Goal: Task Accomplishment & Management: Use online tool/utility

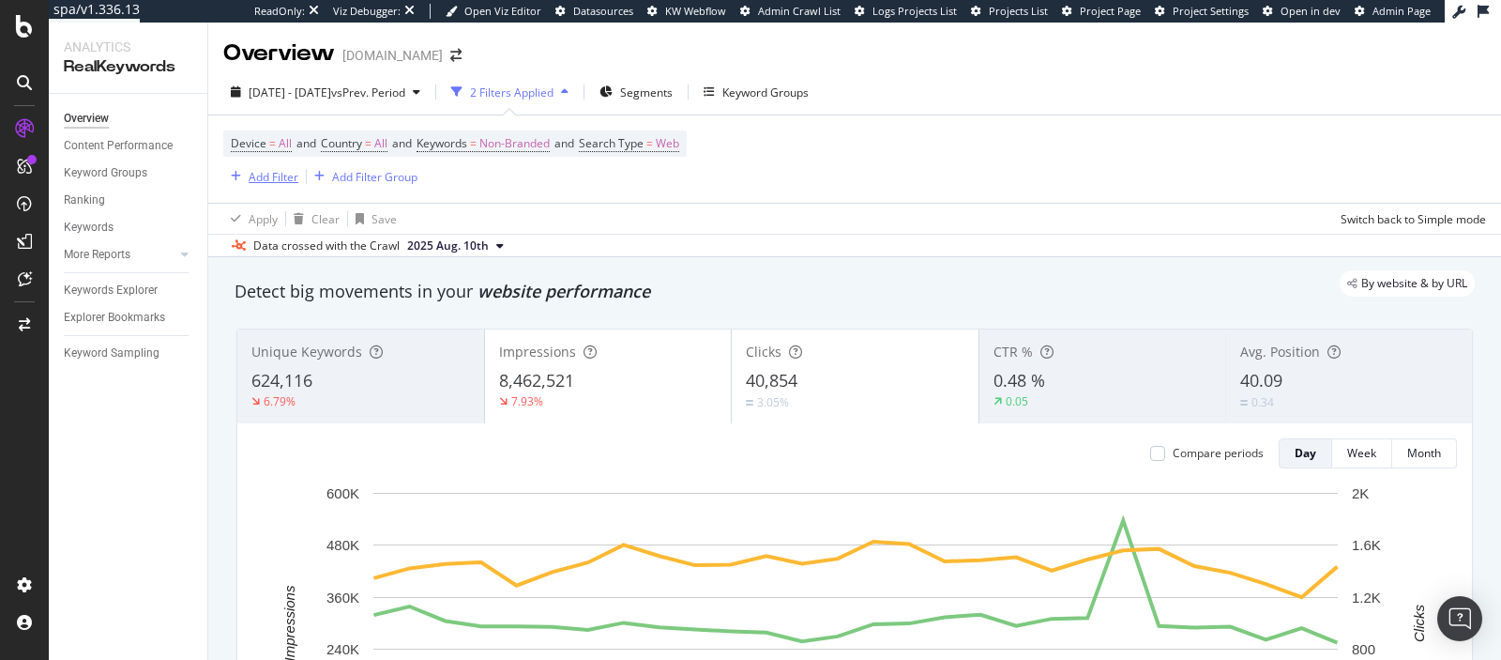
click at [273, 180] on div "Add Filter" at bounding box center [274, 177] width 50 height 16
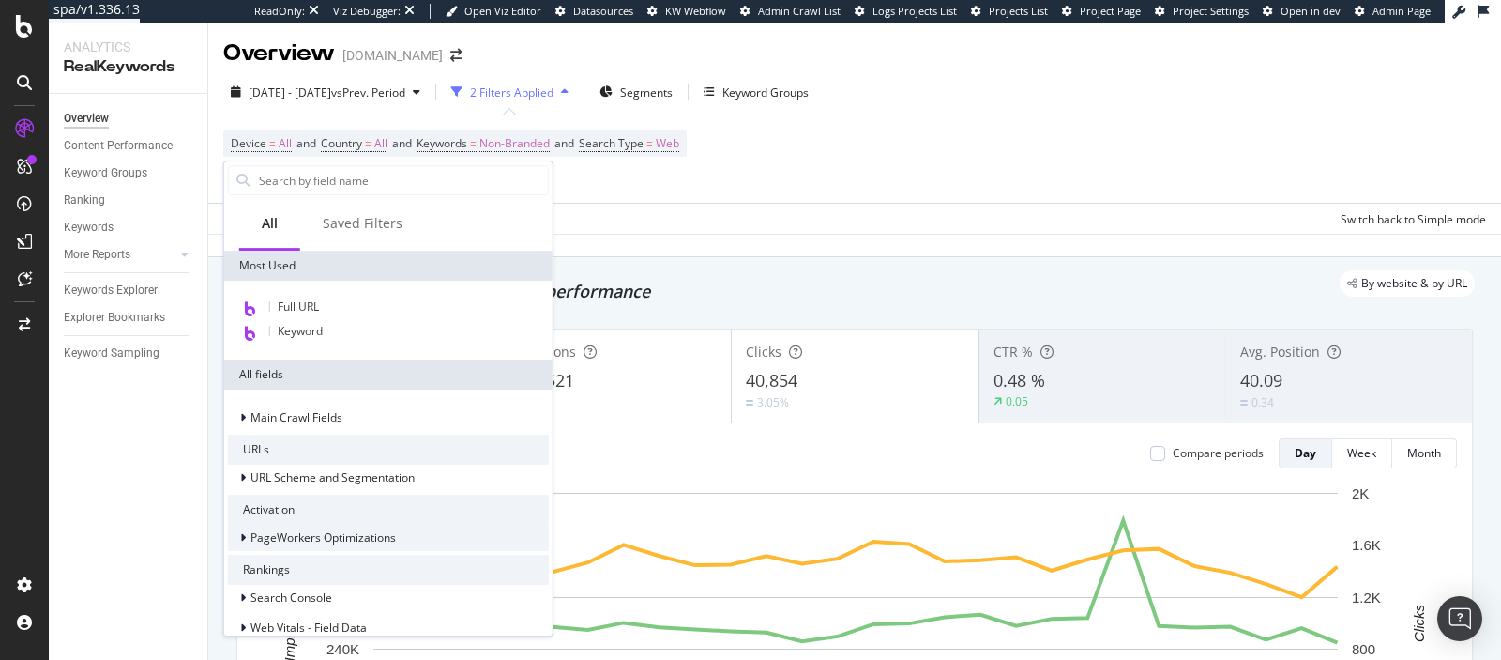
click at [325, 534] on span "PageWorkers Optimizations" at bounding box center [323, 538] width 145 height 16
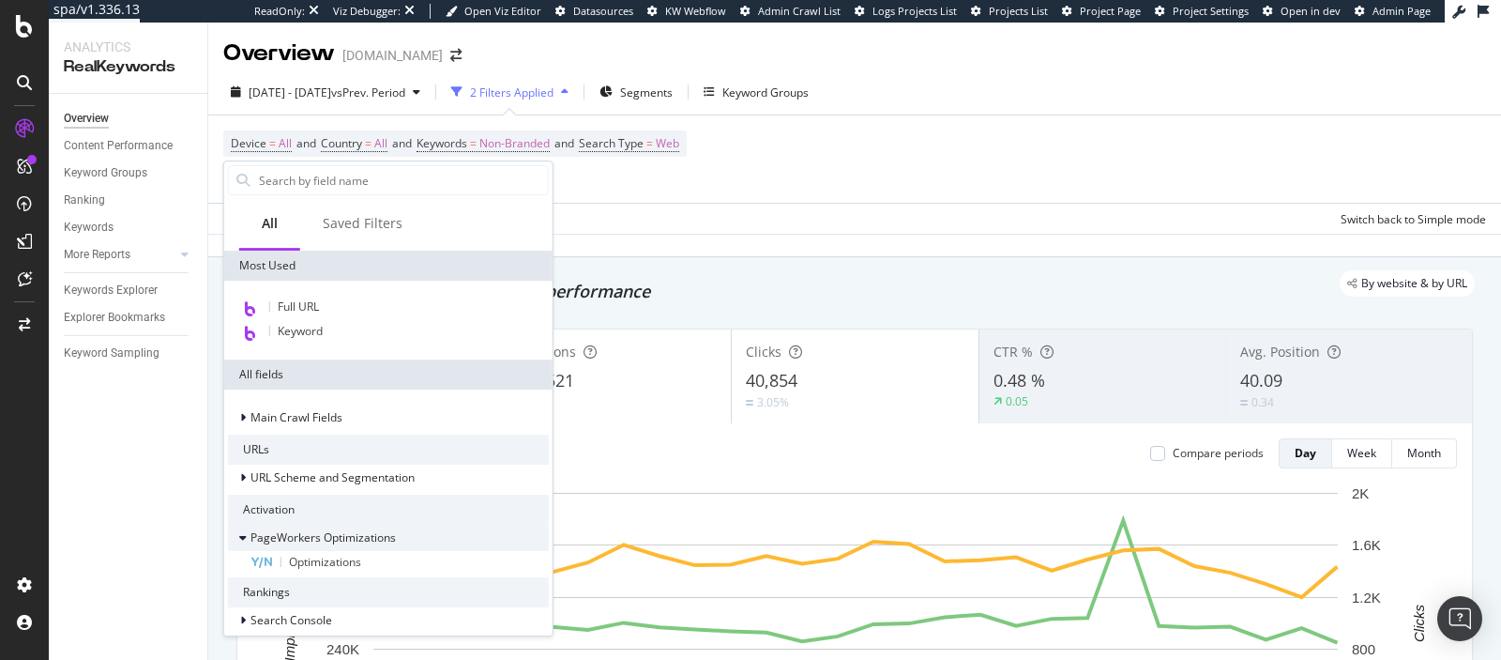
click at [329, 546] on div "PageWorkers Optimizations" at bounding box center [312, 537] width 168 height 19
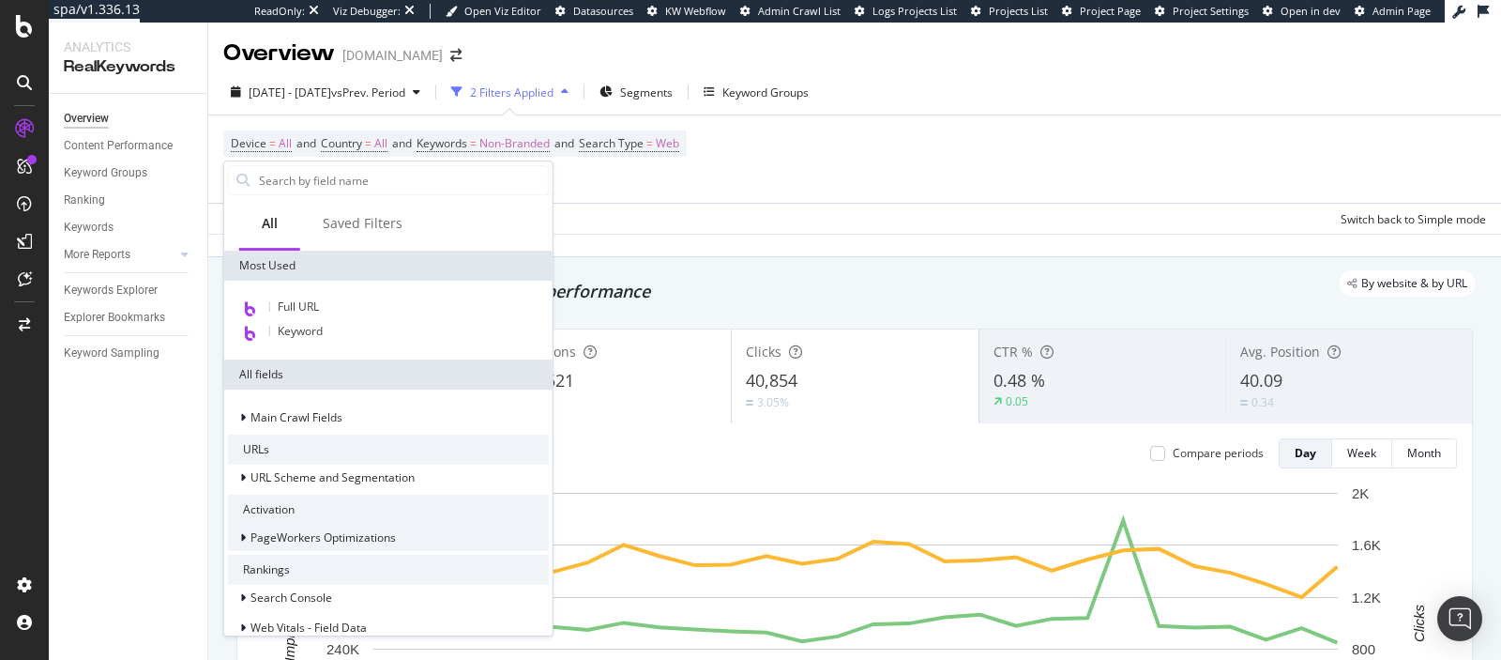
click at [329, 546] on div "PageWorkers Optimizations" at bounding box center [312, 537] width 168 height 19
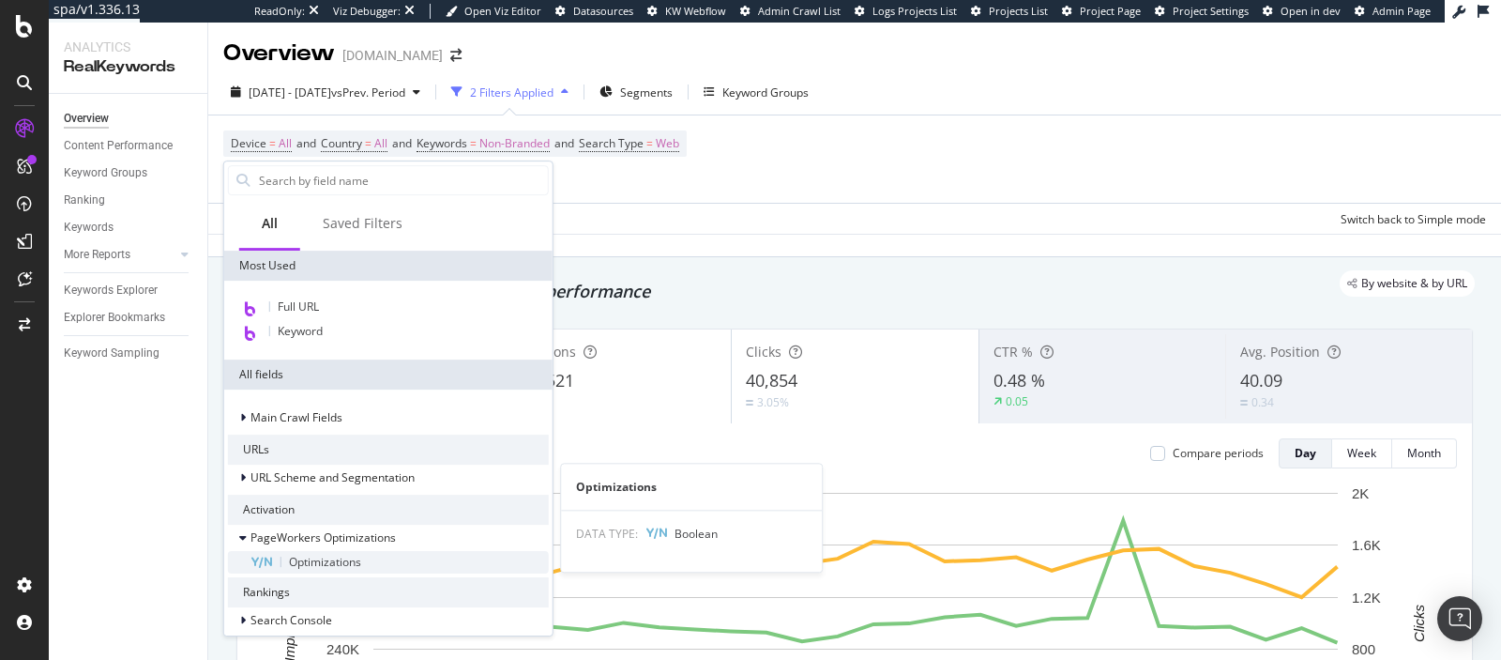
click at [329, 567] on span "Optimizations" at bounding box center [325, 562] width 72 height 16
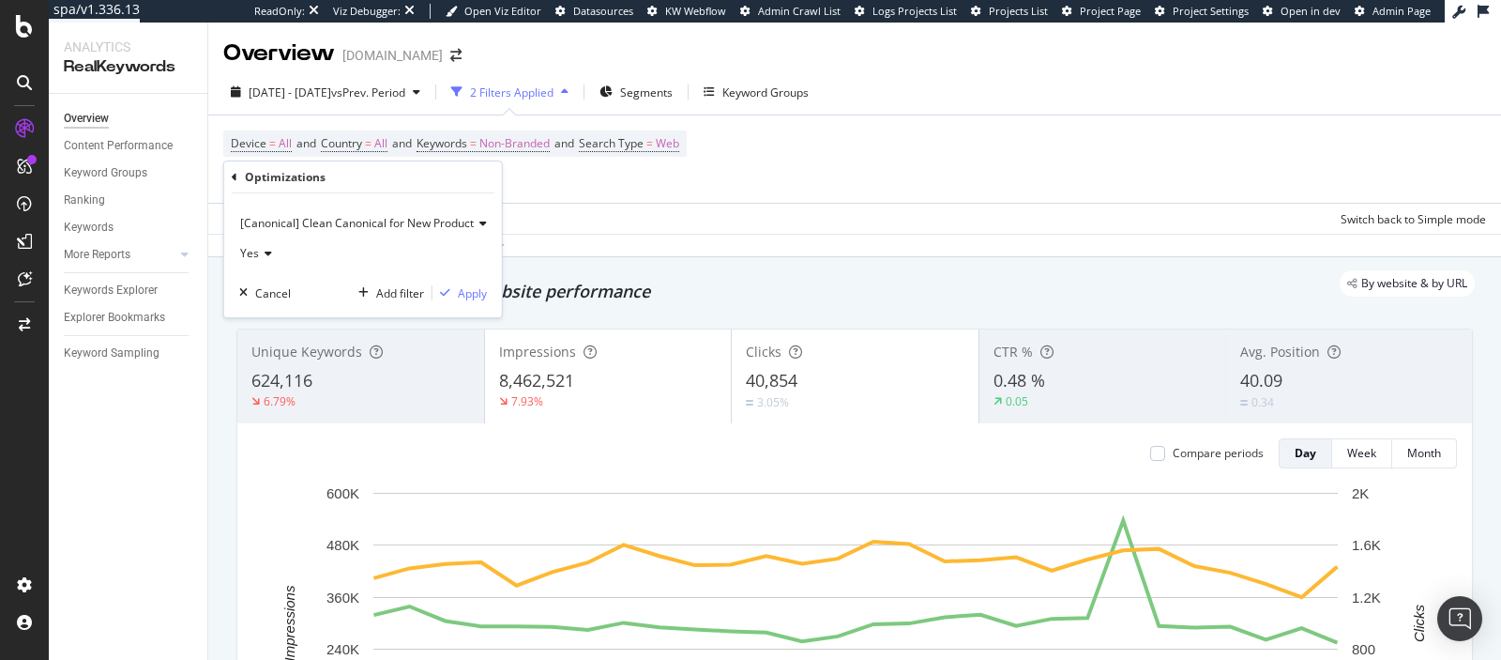
click at [376, 227] on span "[Canonical] Clean Canonical for New Product" at bounding box center [357, 223] width 234 height 16
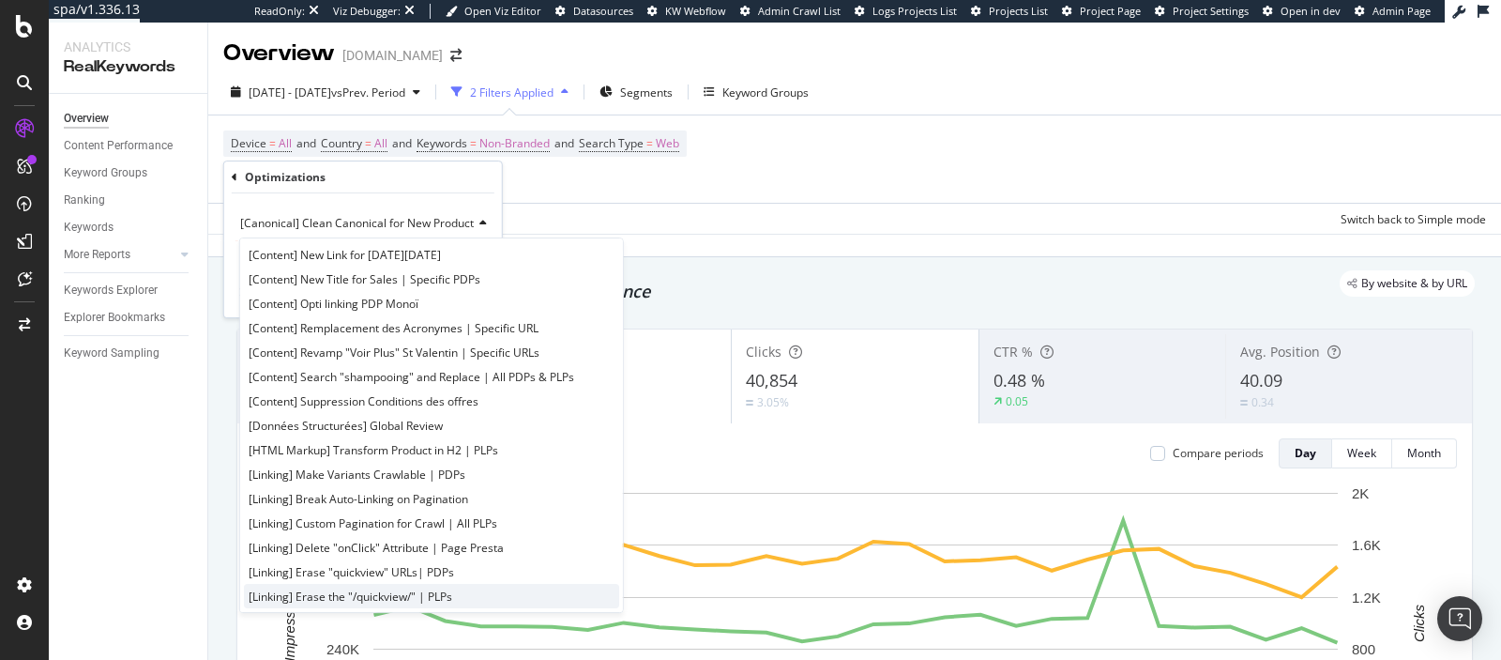
scroll to position [229, 0]
click at [755, 175] on div "Device = All and Country = All and Keywords = Non-Branded and Search Type = Web…" at bounding box center [854, 158] width 1263 height 87
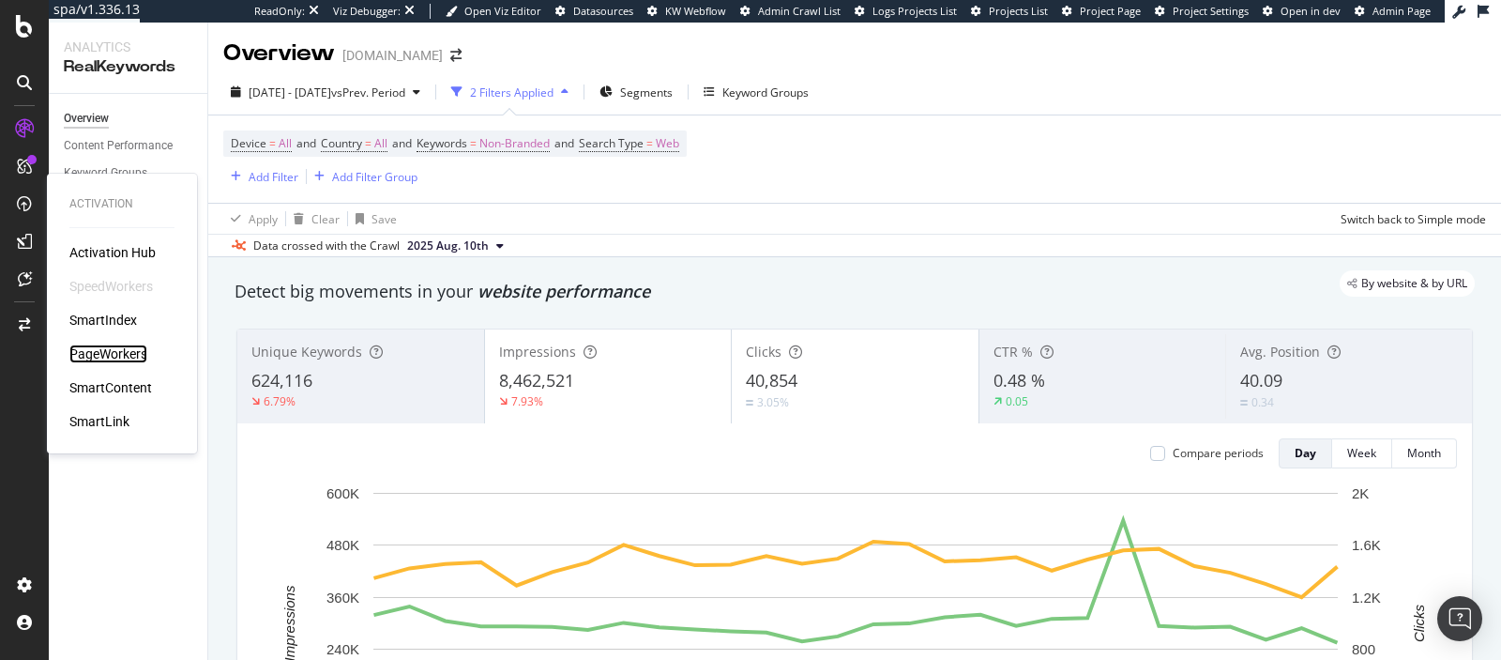
click at [107, 359] on div "PageWorkers" at bounding box center [108, 353] width 78 height 19
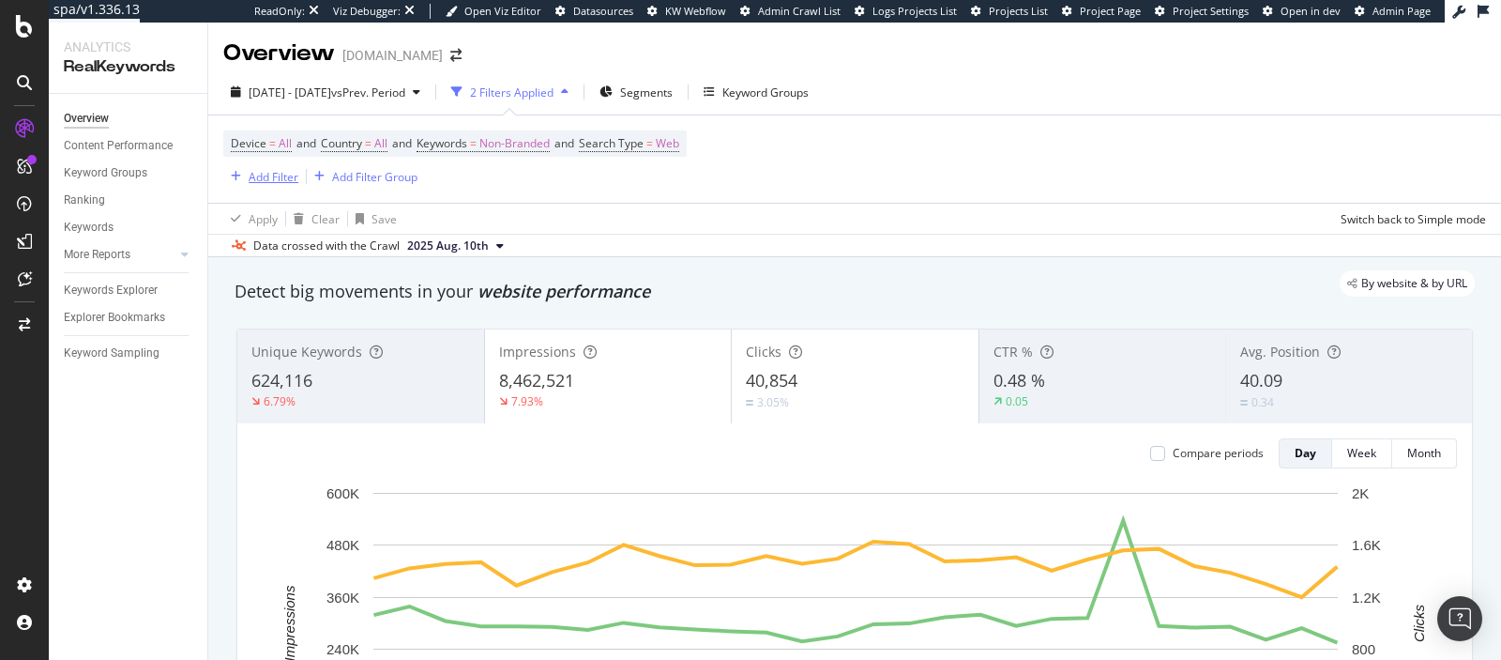
click at [293, 178] on div "Add Filter" at bounding box center [274, 177] width 50 height 16
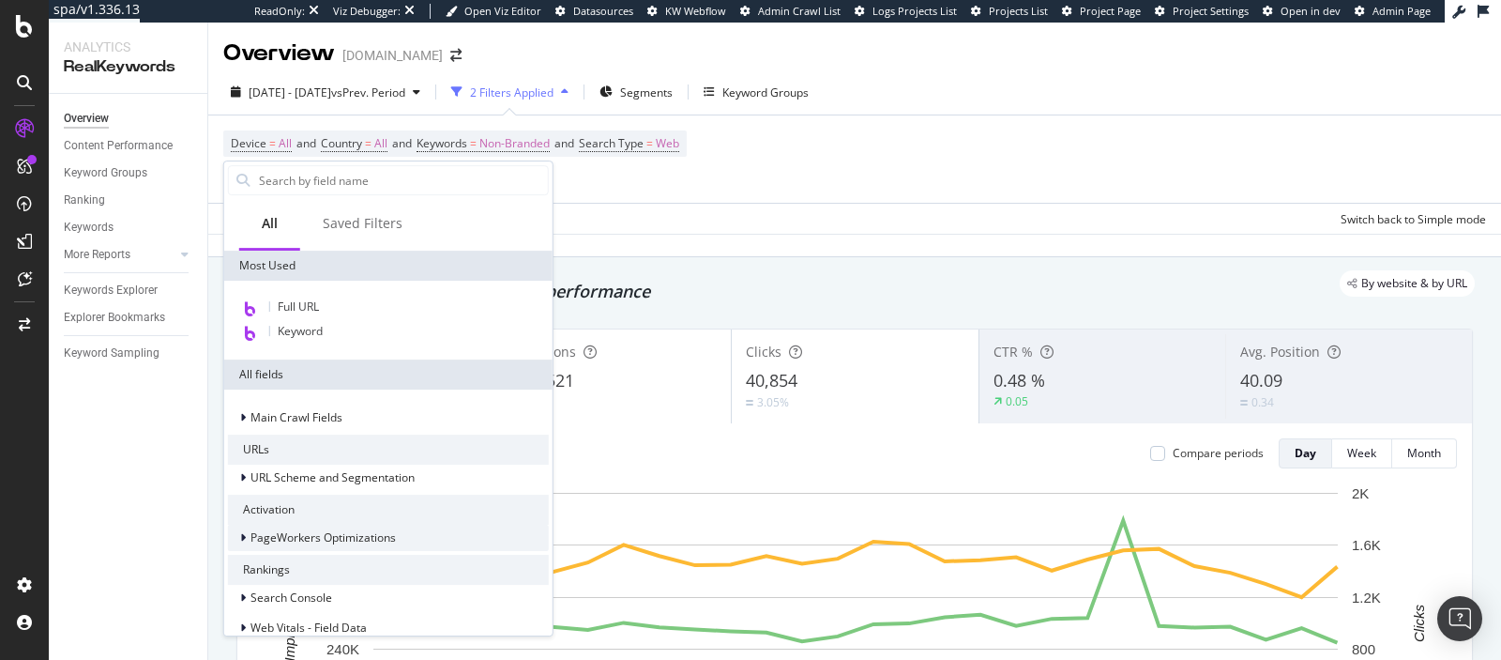
click at [339, 535] on span "PageWorkers Optimizations" at bounding box center [323, 538] width 145 height 16
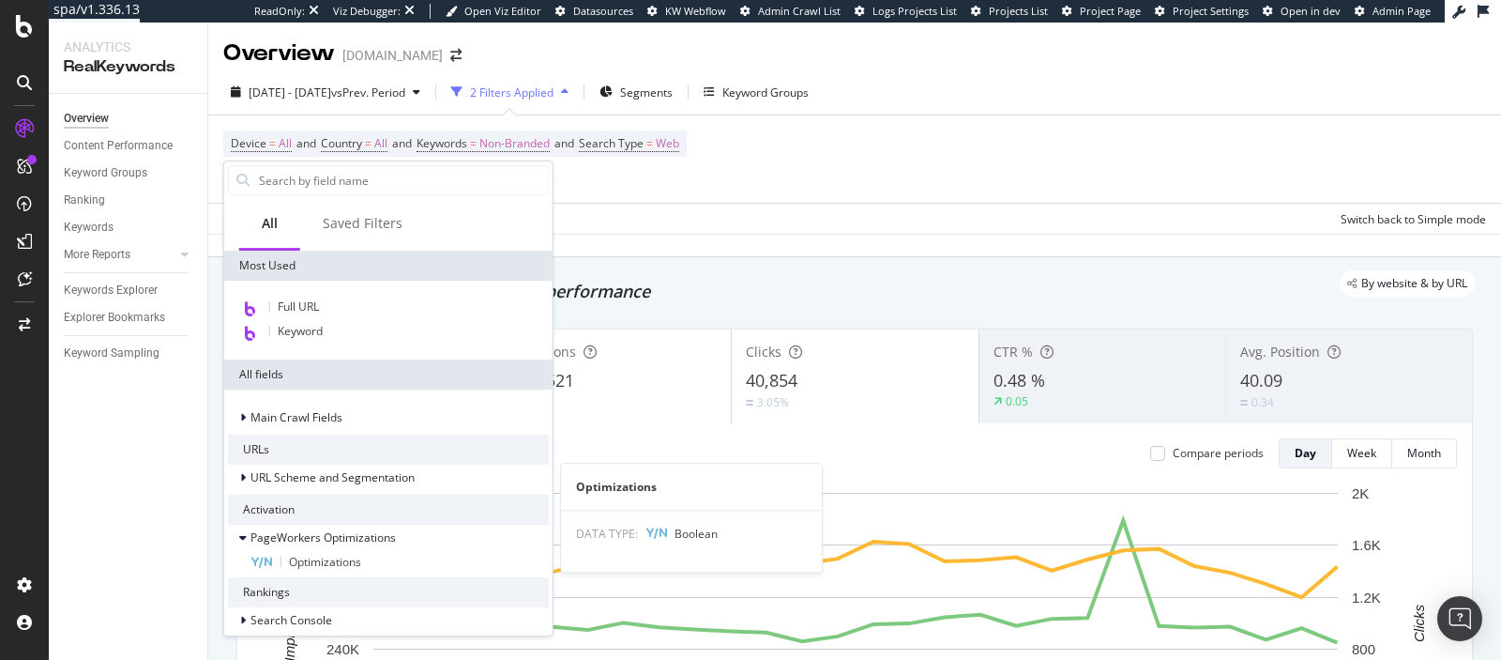
click at [367, 560] on div "Optimizations" at bounding box center [400, 562] width 298 height 23
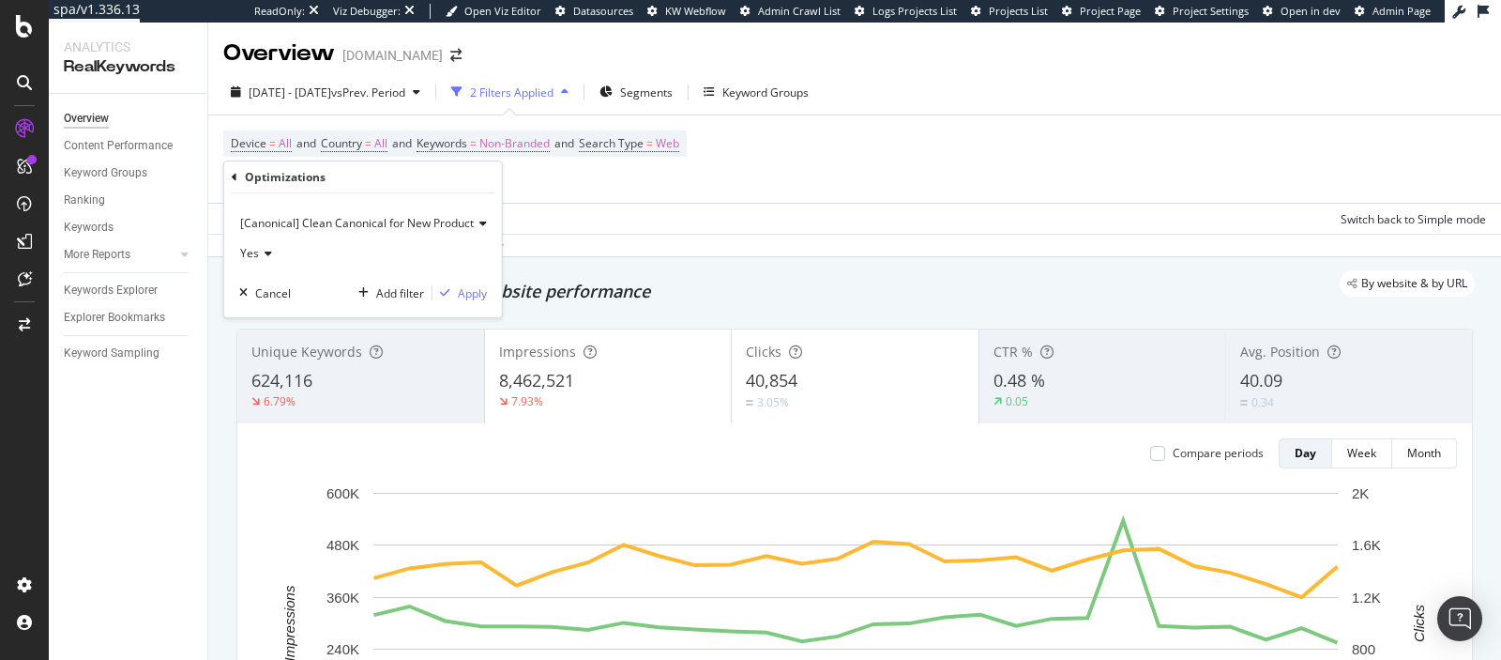
click at [397, 204] on div "[Canonical] Clean Canonical for New Product Yes Cancel Add filter Apply" at bounding box center [363, 255] width 278 height 124
click at [395, 222] on span "[Canonical] Clean Canonical for New Product" at bounding box center [357, 223] width 234 height 16
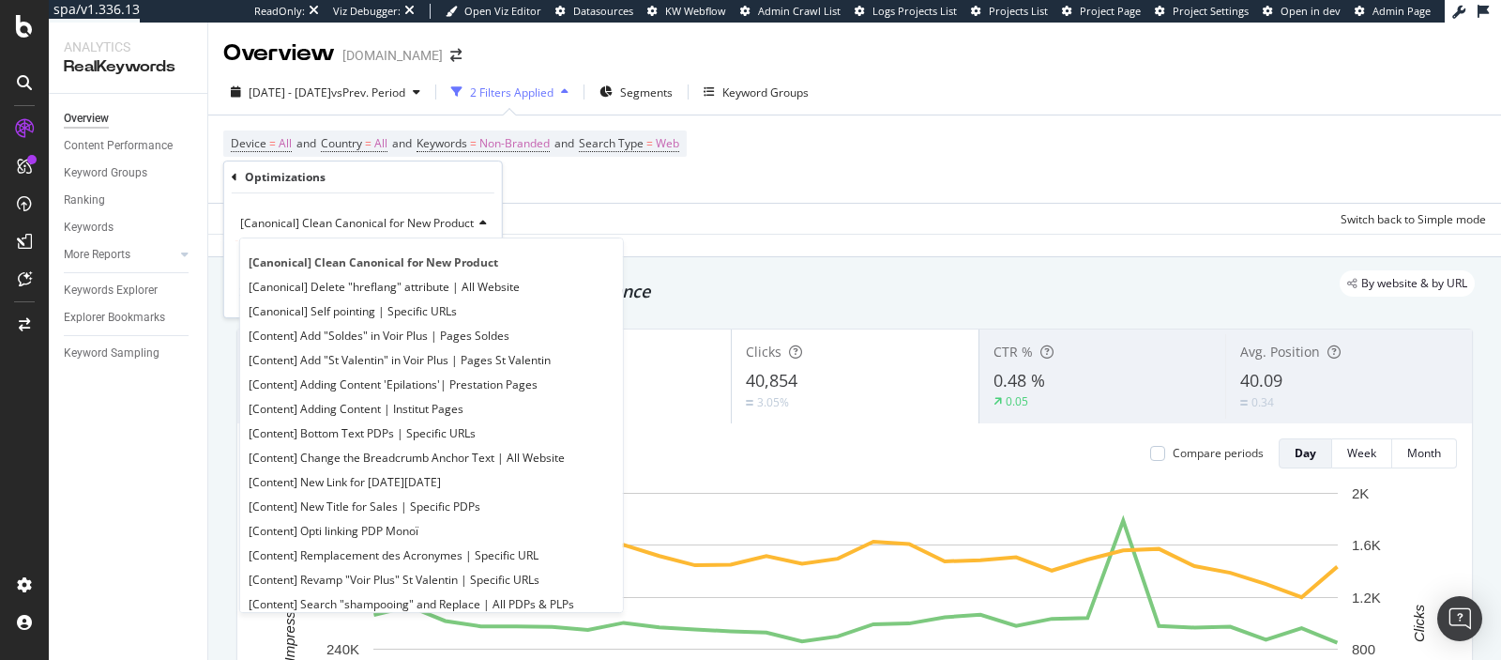
click at [395, 222] on span "[Canonical] Clean Canonical for New Product" at bounding box center [357, 223] width 234 height 16
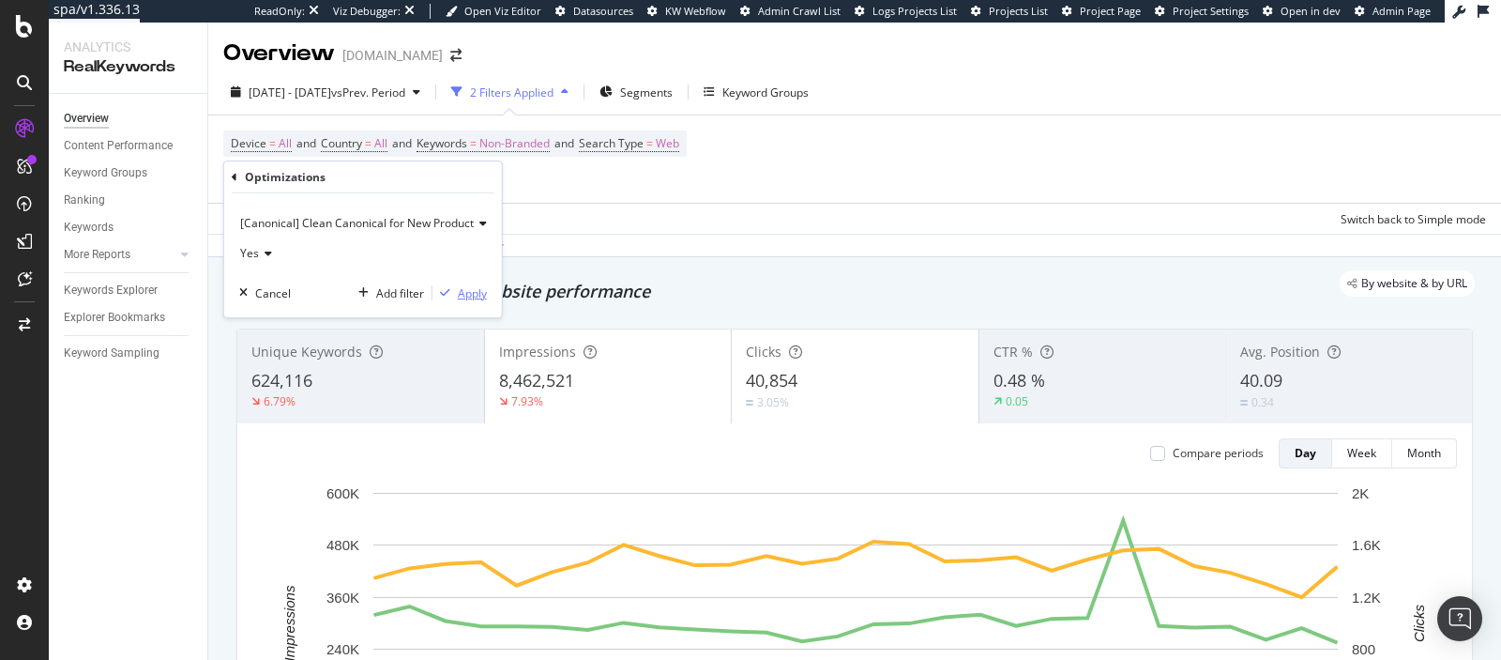
click at [465, 291] on div "Apply" at bounding box center [472, 293] width 29 height 16
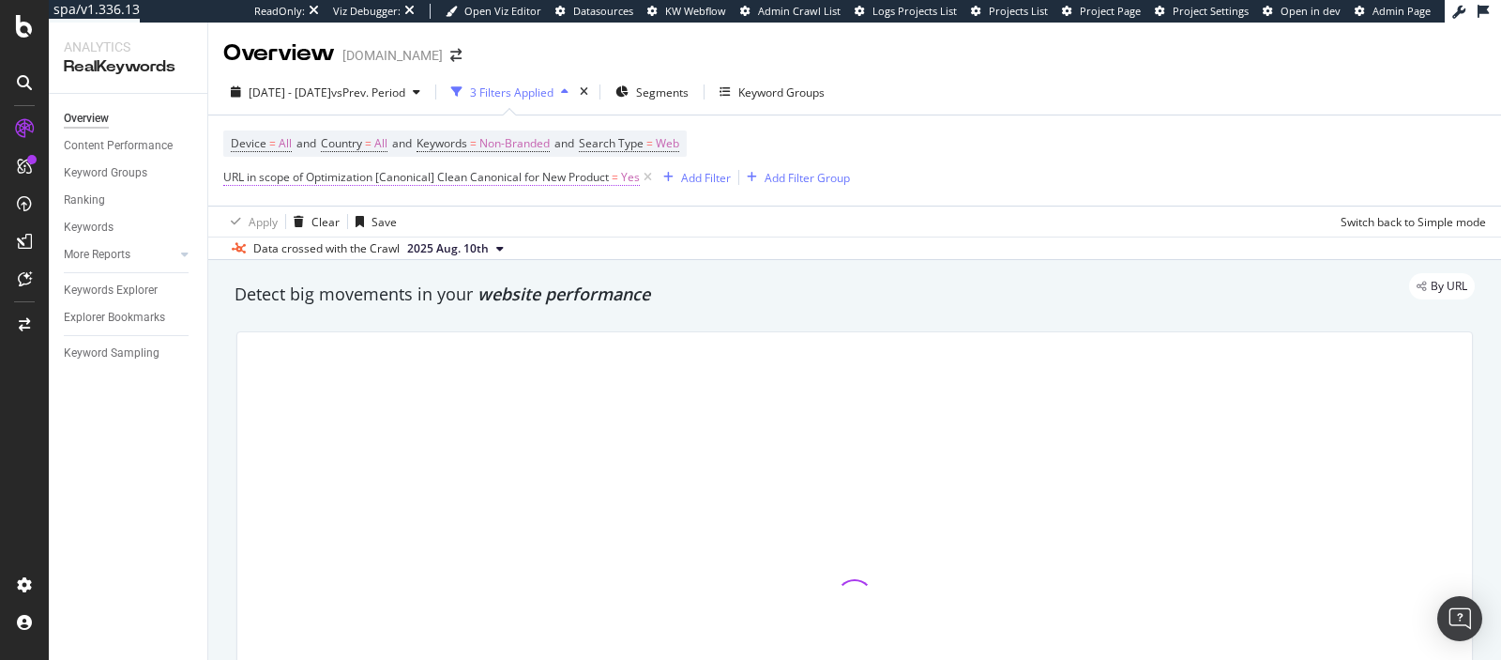
click at [549, 179] on span "URL in scope of Optimization [Canonical] Clean Canonical for New Product" at bounding box center [416, 177] width 386 height 16
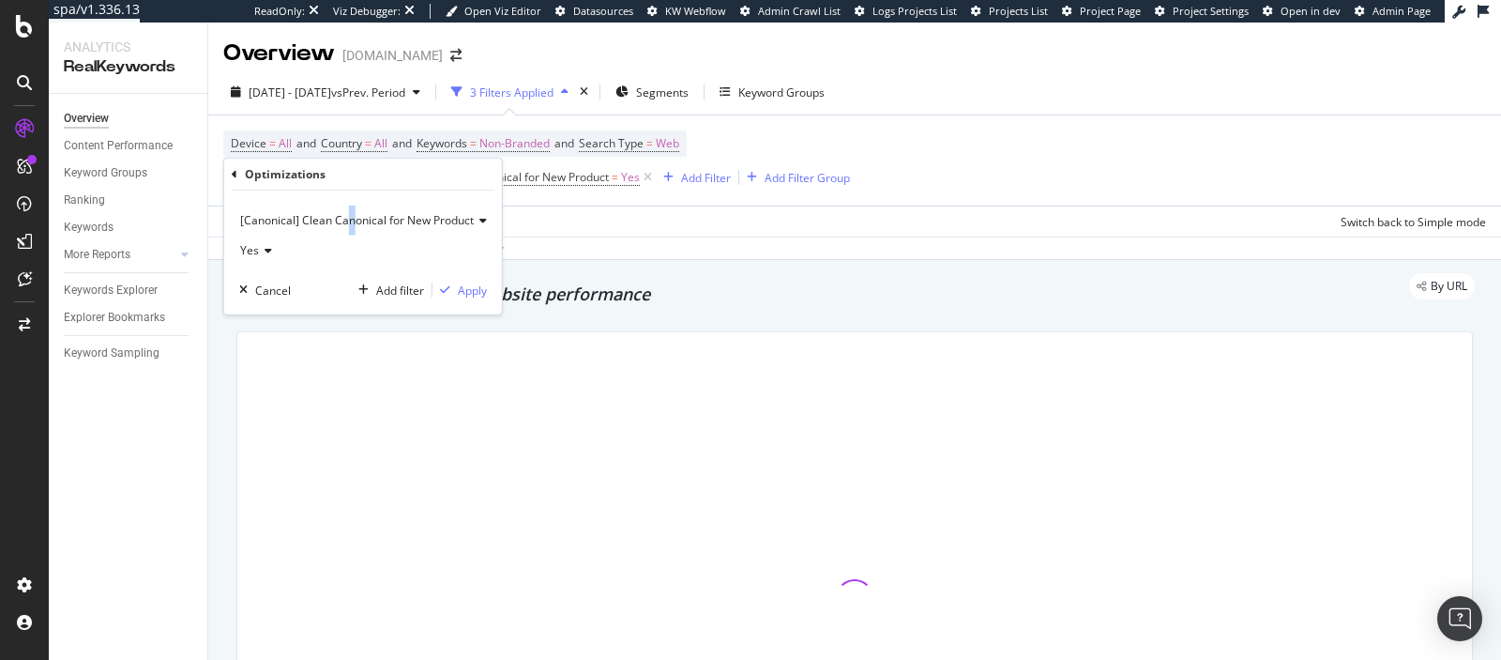
click at [350, 222] on span "[Canonical] Clean Canonical for New Product" at bounding box center [357, 220] width 234 height 16
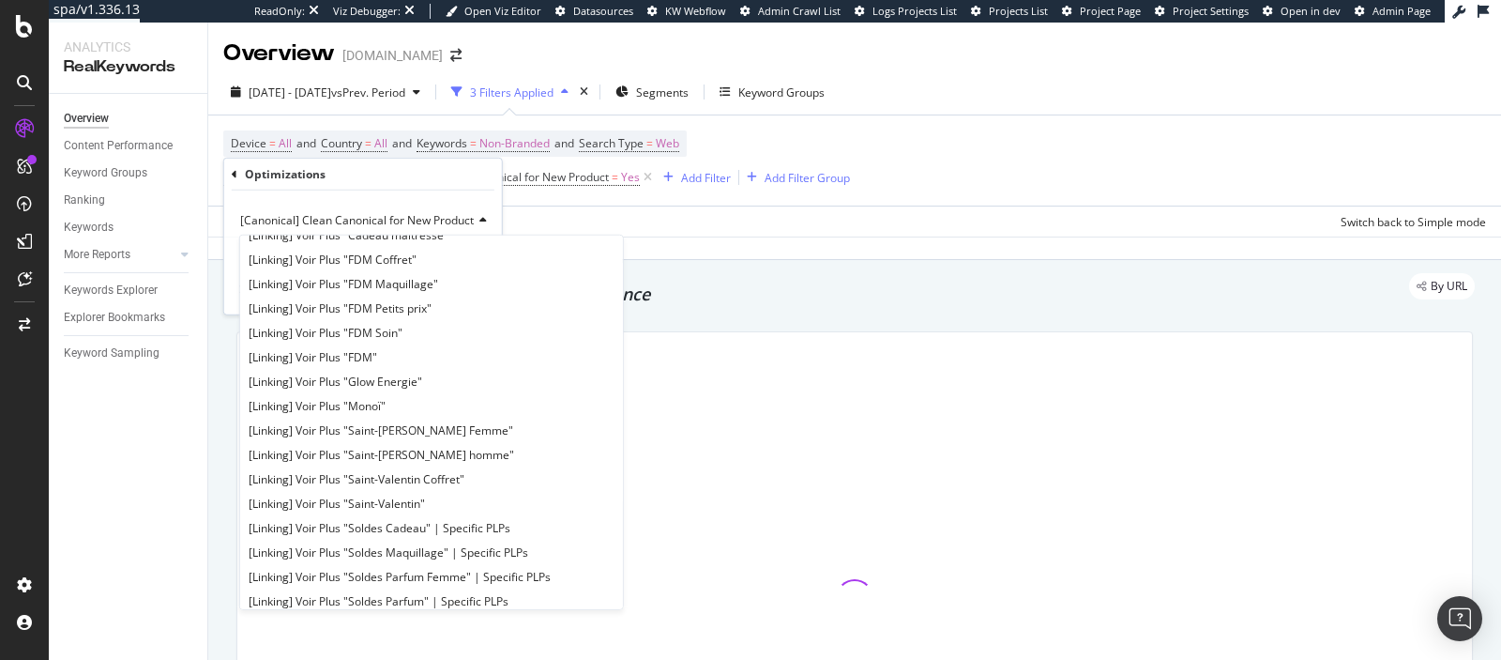
scroll to position [985, 0]
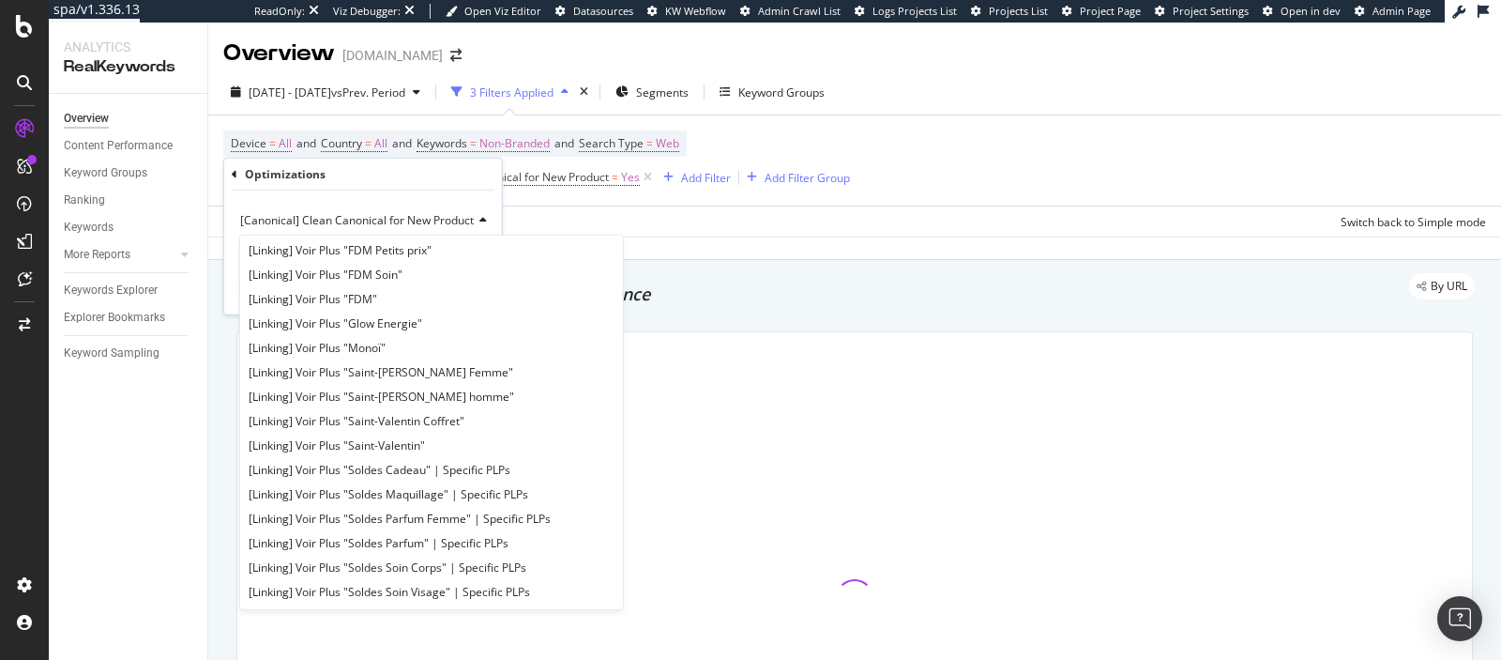
click at [930, 212] on div "Apply Clear Save Switch back to Simple mode" at bounding box center [854, 220] width 1293 height 31
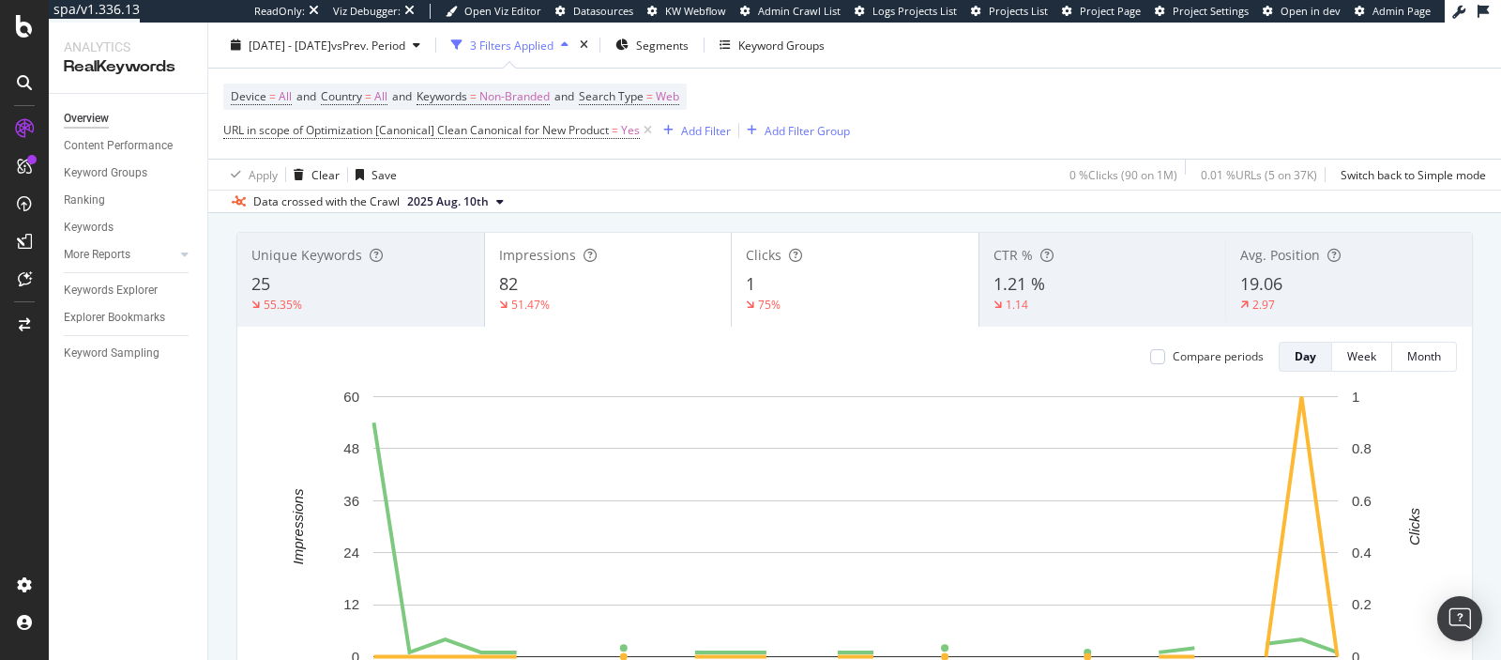
scroll to position [0, 0]
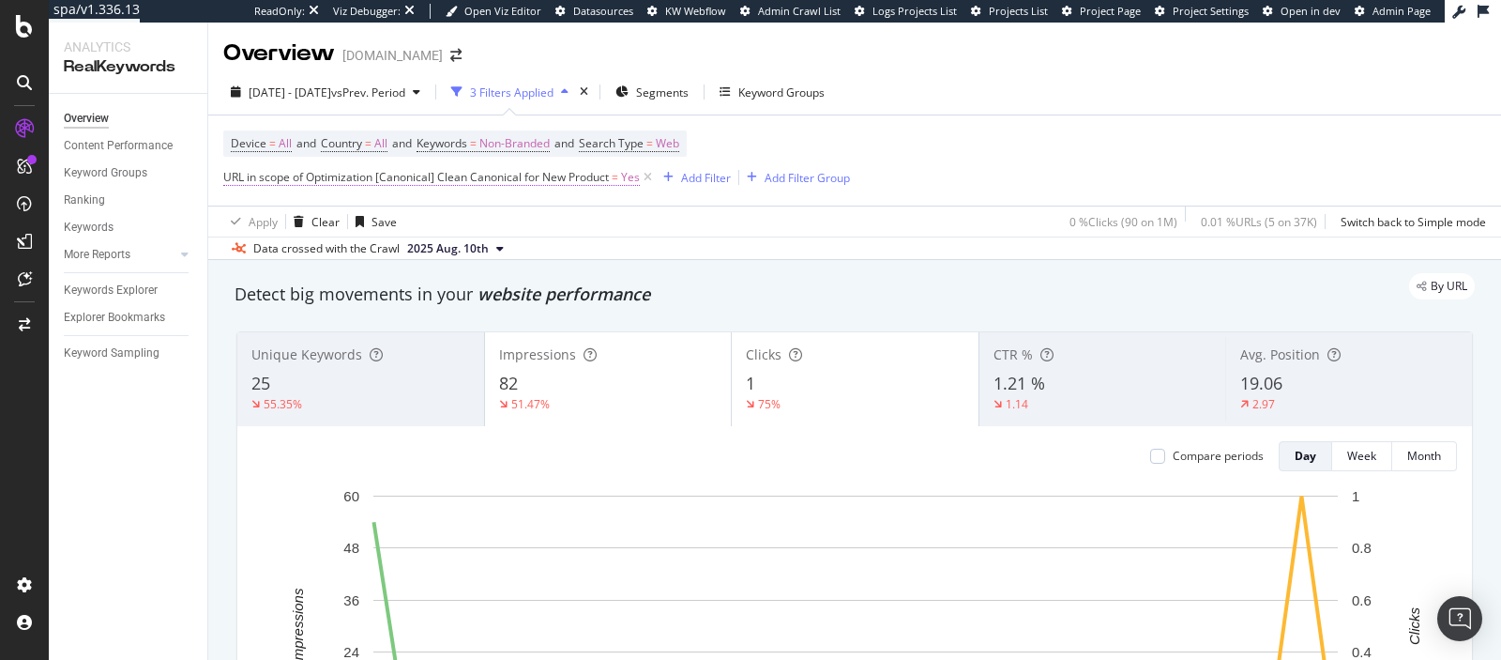
click at [393, 181] on span "URL in scope of Optimization [Canonical] Clean Canonical for New Product" at bounding box center [416, 177] width 386 height 16
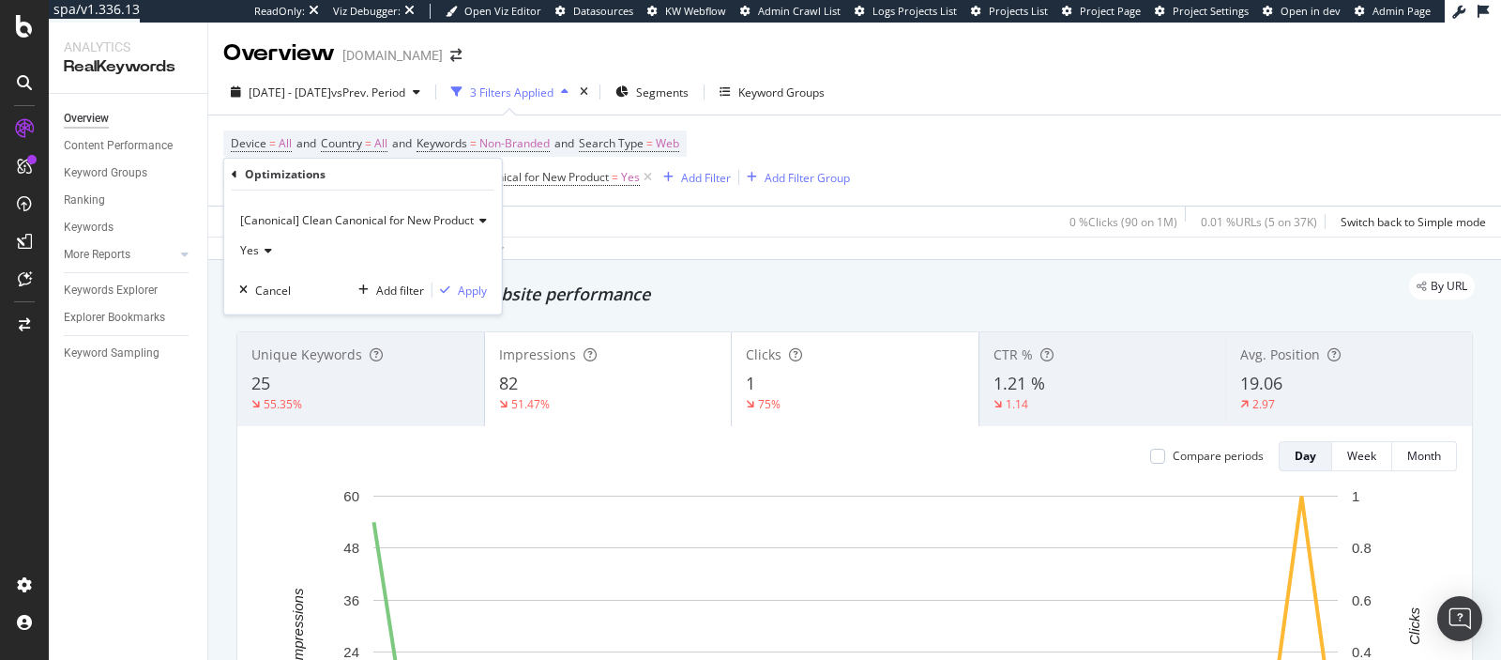
click at [385, 213] on span "[Canonical] Clean Canonical for New Product" at bounding box center [357, 220] width 234 height 16
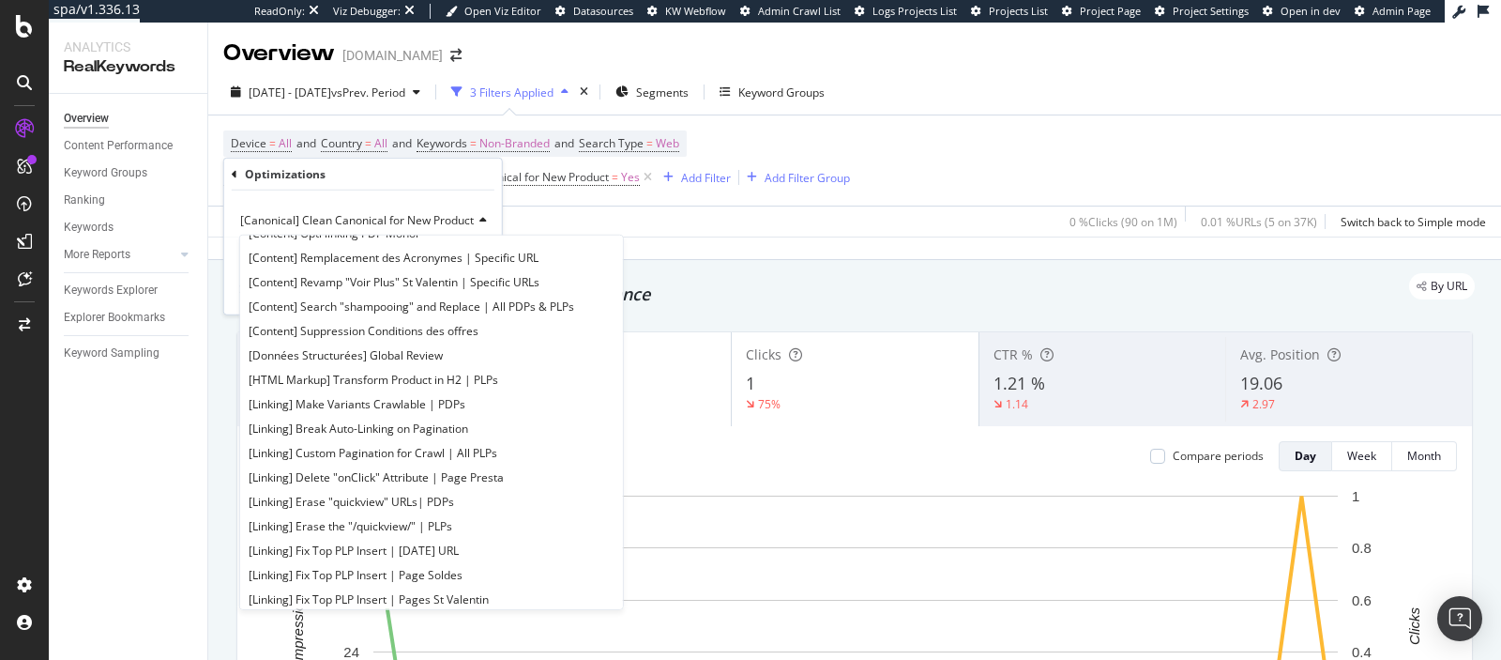
scroll to position [288, 0]
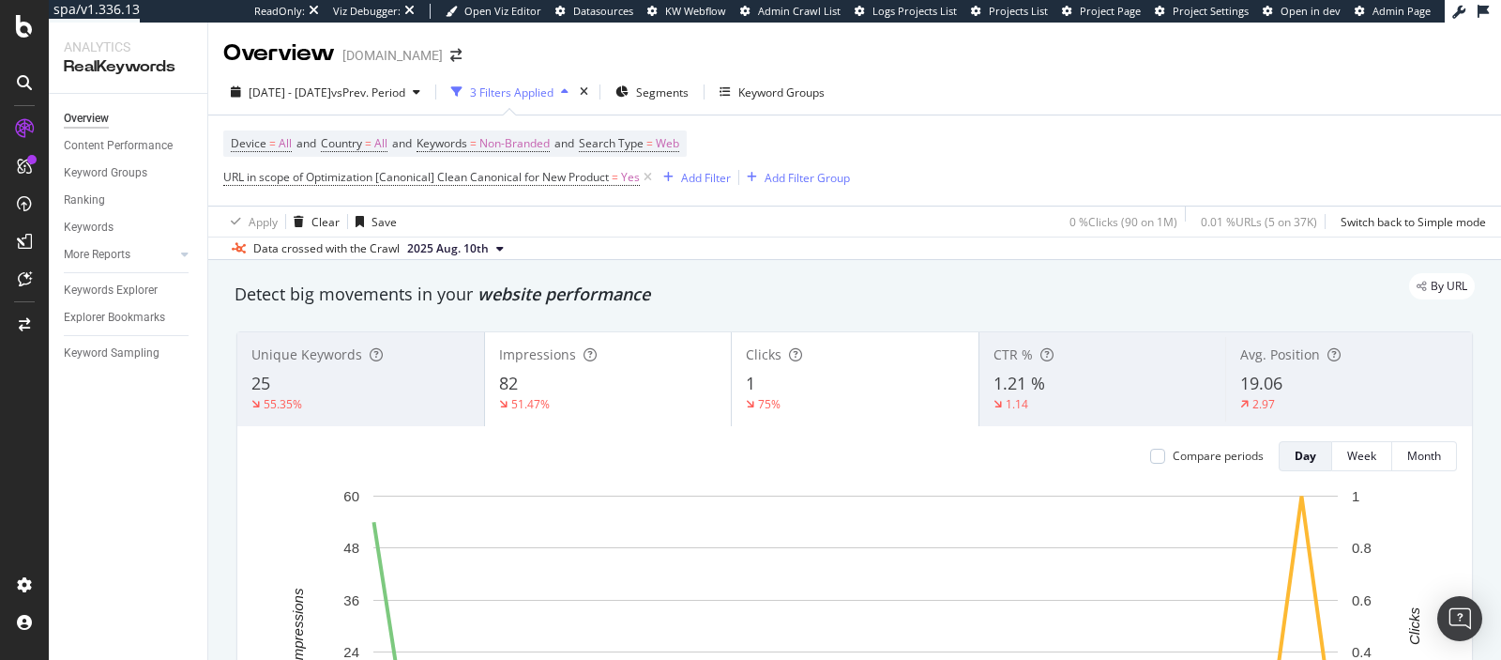
click at [1017, 191] on div "Device = All and Country = All and Keywords = Non-Branded and Search Type = Web…" at bounding box center [854, 160] width 1263 height 90
click at [411, 178] on span "URL in scope of Optimization [Canonical] Clean Canonical for New Product" at bounding box center [416, 177] width 386 height 16
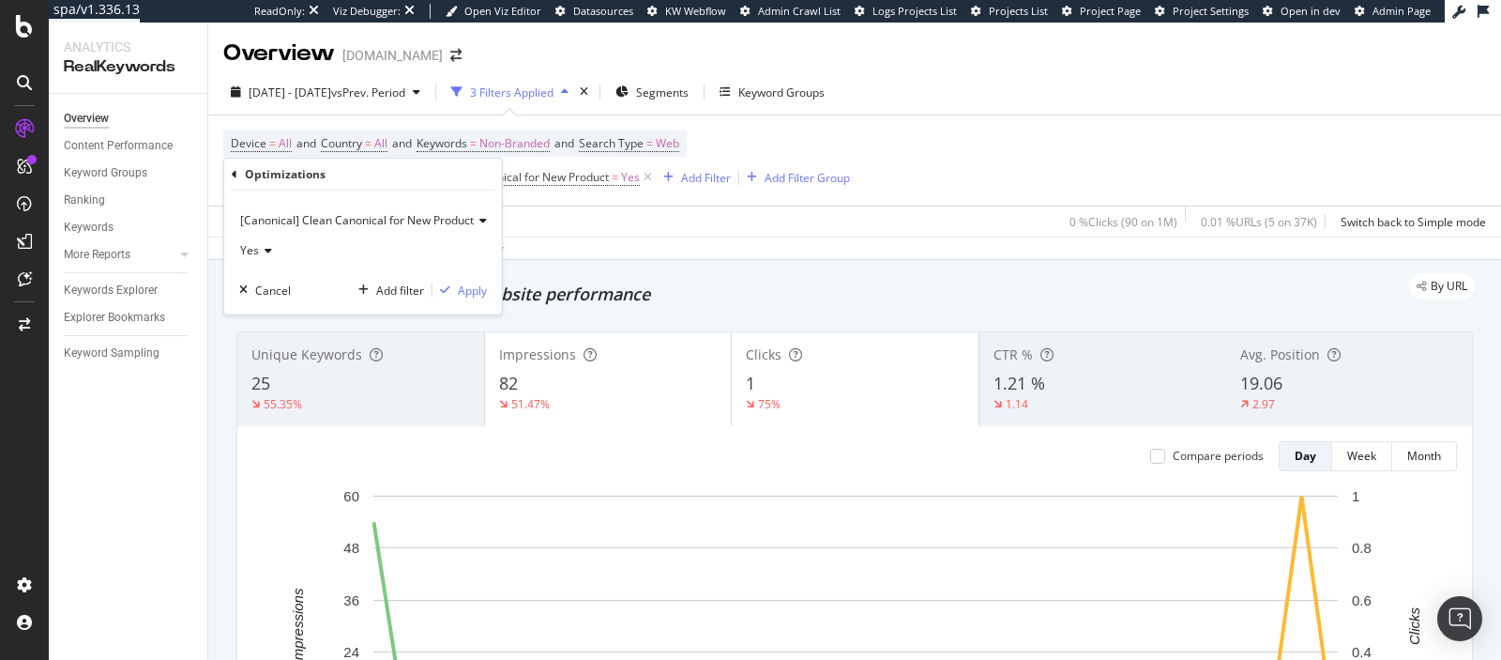
click at [403, 230] on div "[Canonical] Clean Canonical for New Product" at bounding box center [363, 220] width 248 height 30
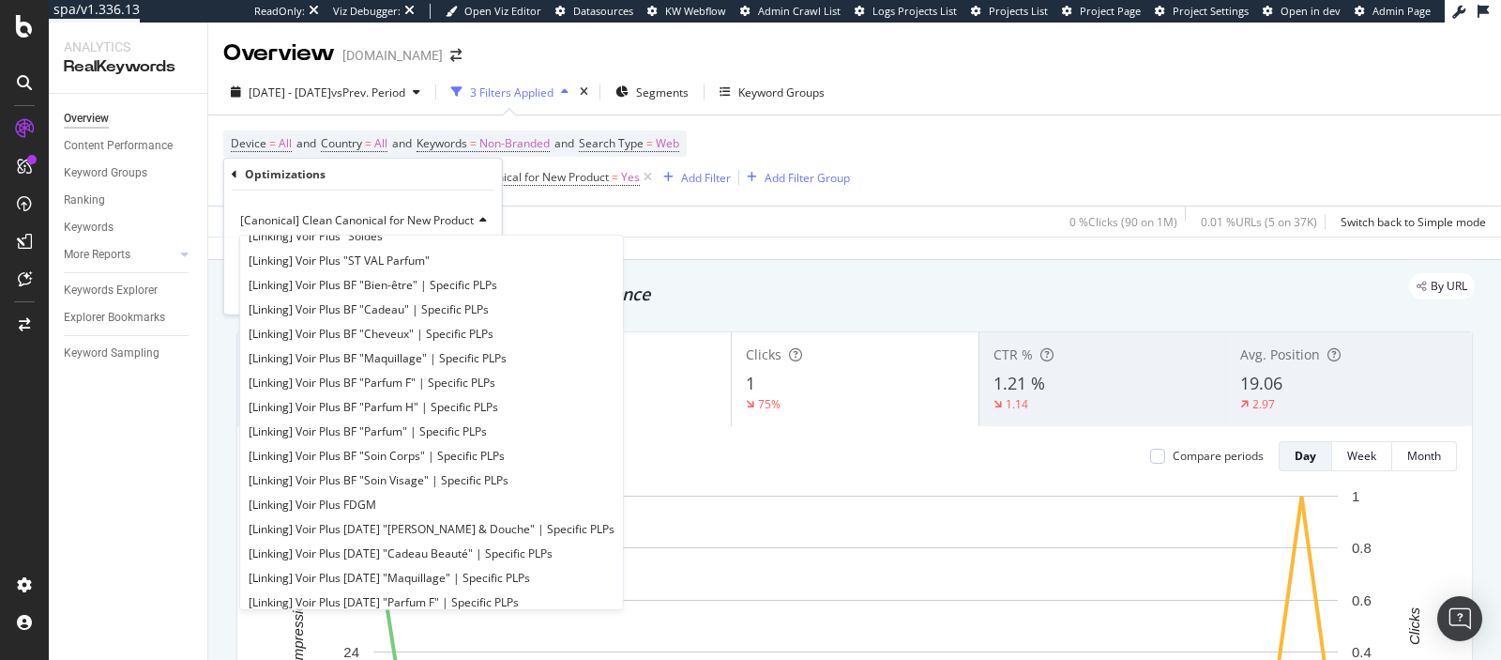
scroll to position [2112, 0]
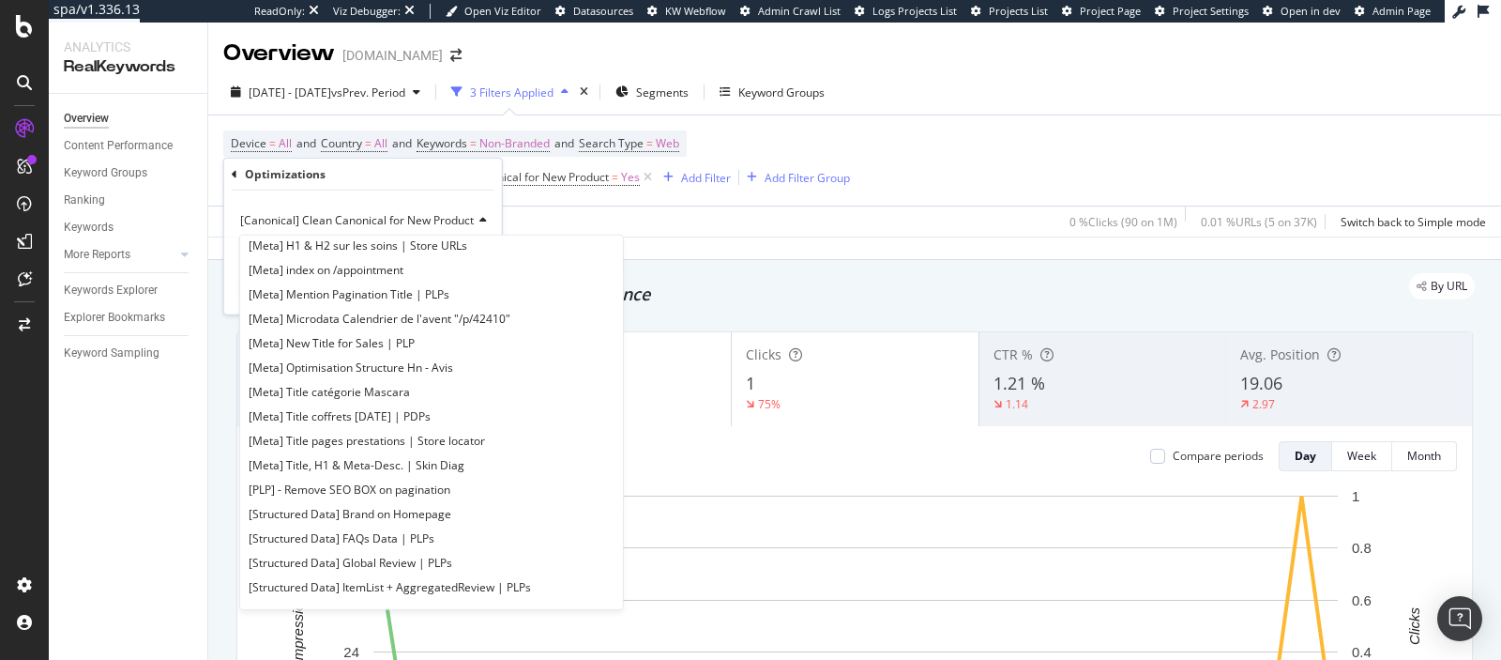
click at [742, 233] on div "Apply Clear Save 0 % Clicks ( 90 on 1M ) 0.01 % URLs ( 5 on 37K ) Switch back t…" at bounding box center [854, 220] width 1293 height 31
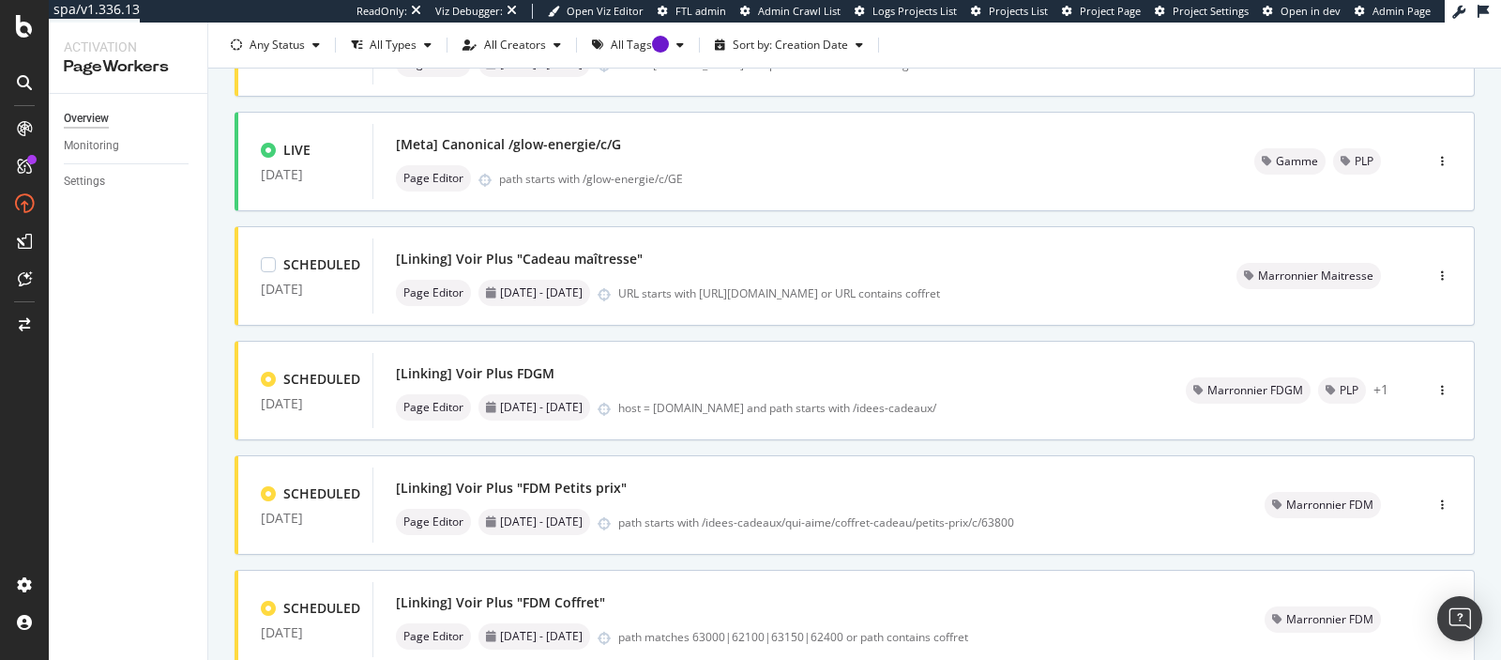
scroll to position [782, 0]
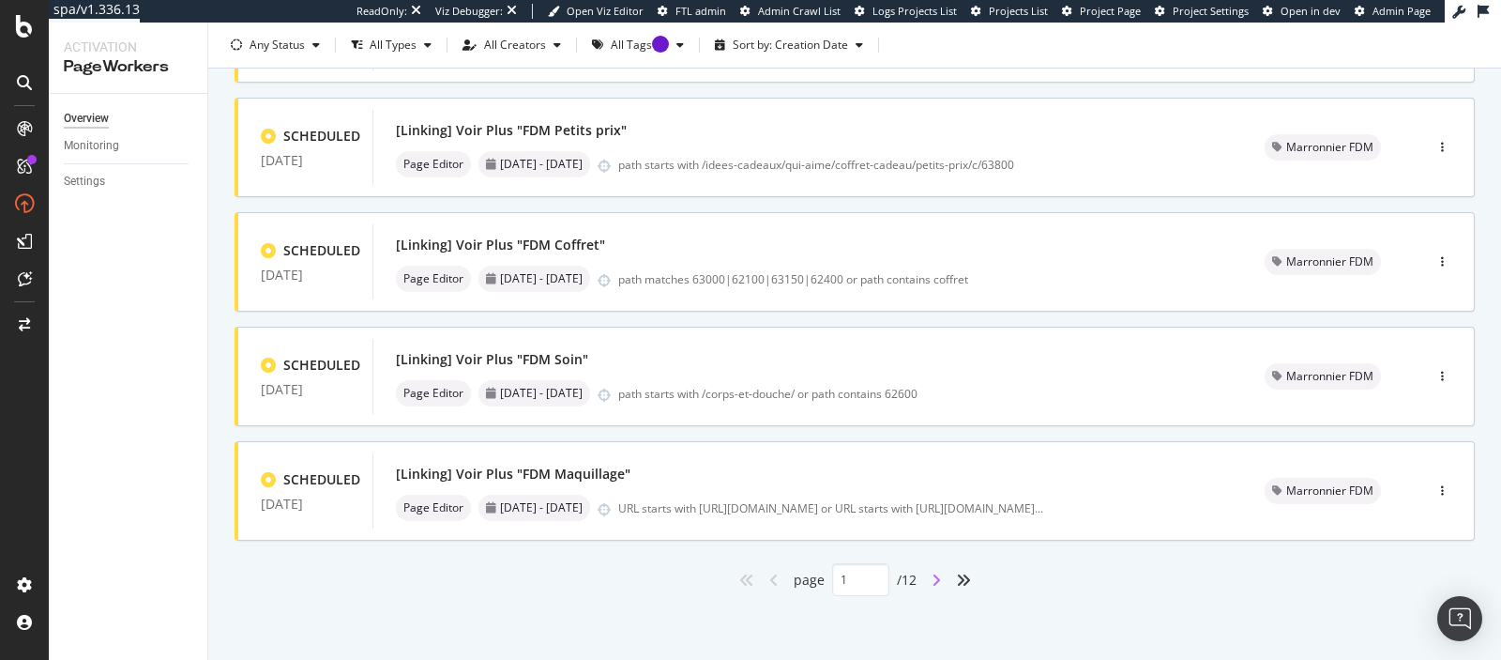
click at [939, 579] on icon "angle-right" at bounding box center [936, 579] width 9 height 15
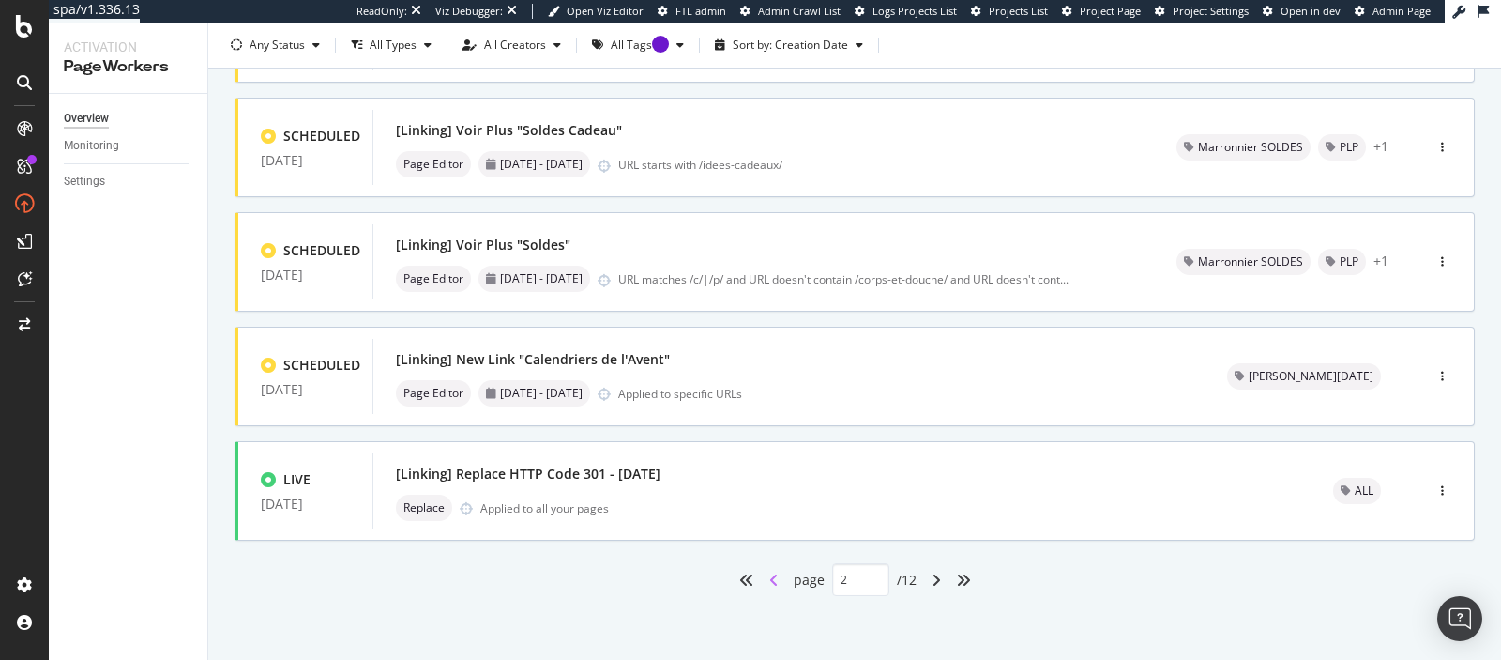
click at [775, 580] on icon "angle-left" at bounding box center [773, 579] width 9 height 15
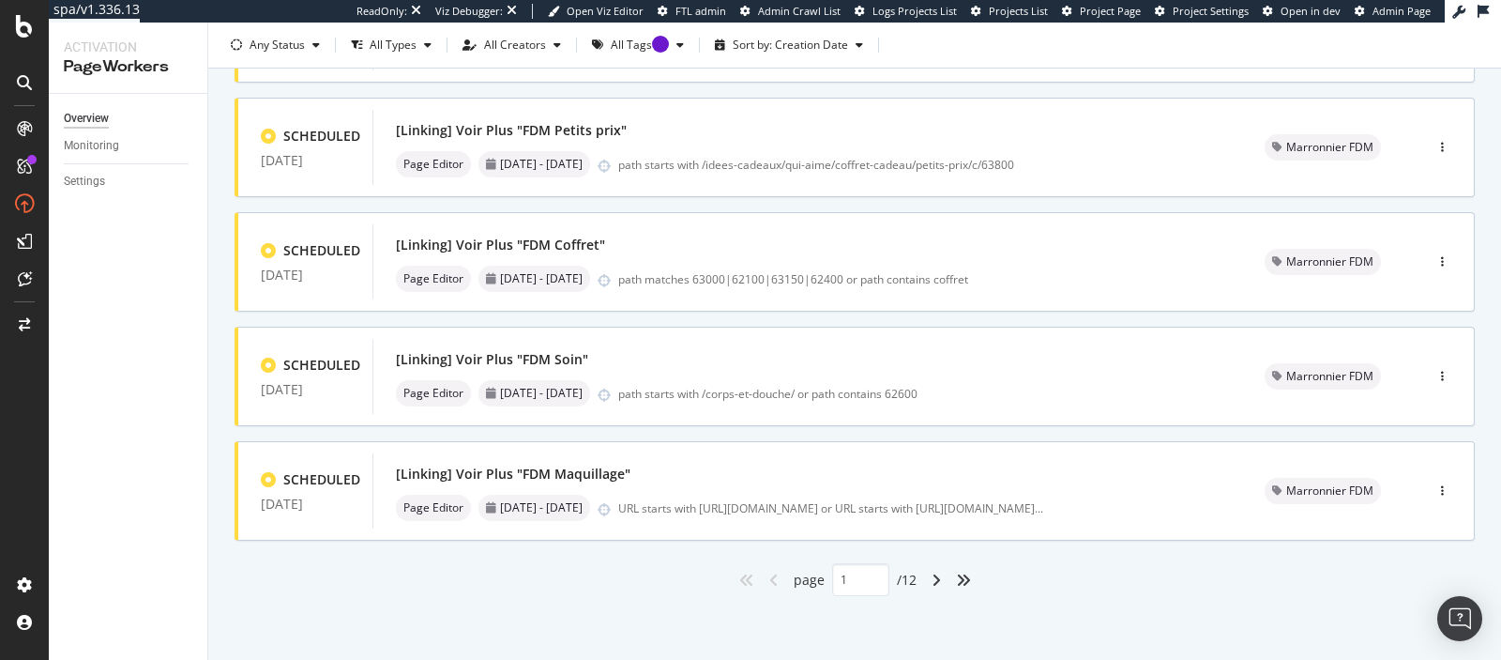
click at [942, 570] on div "angle-right" at bounding box center [936, 580] width 24 height 30
type input "2"
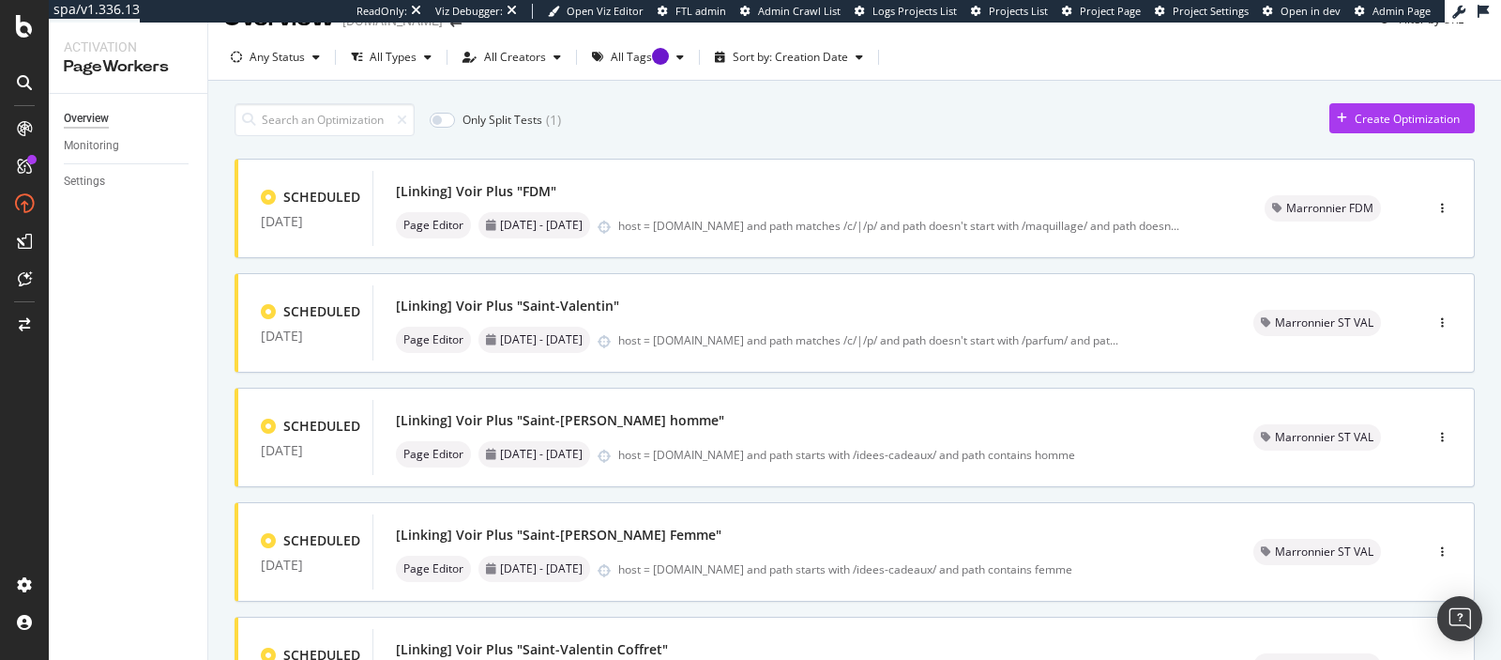
scroll to position [0, 0]
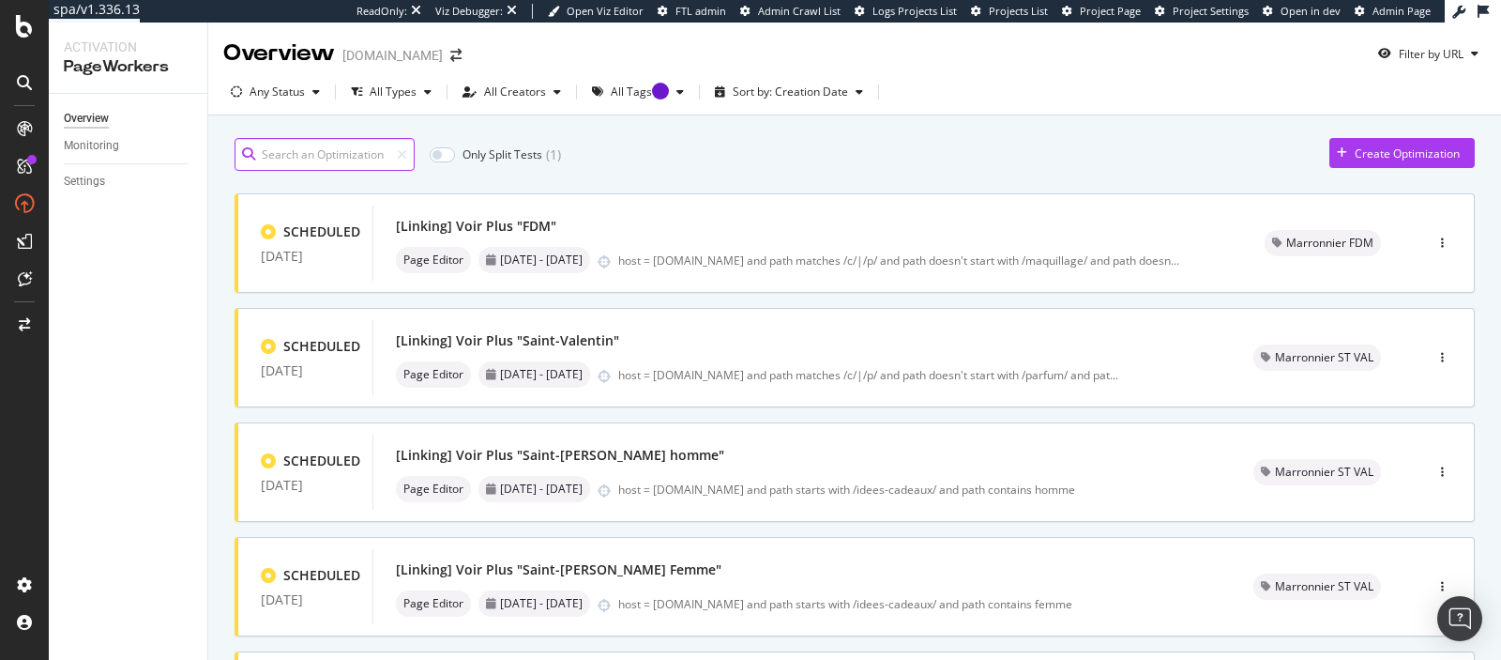
click at [339, 160] on input at bounding box center [325, 154] width 180 height 33
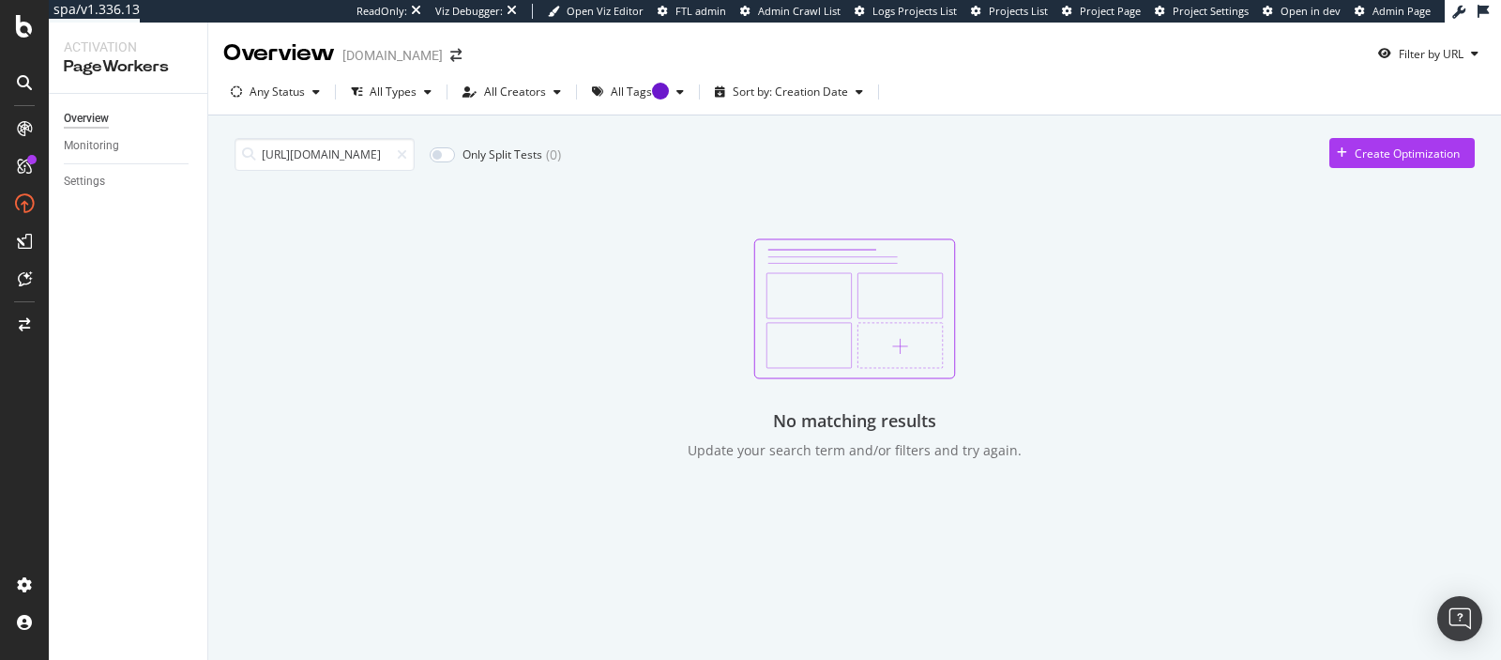
scroll to position [0, 752]
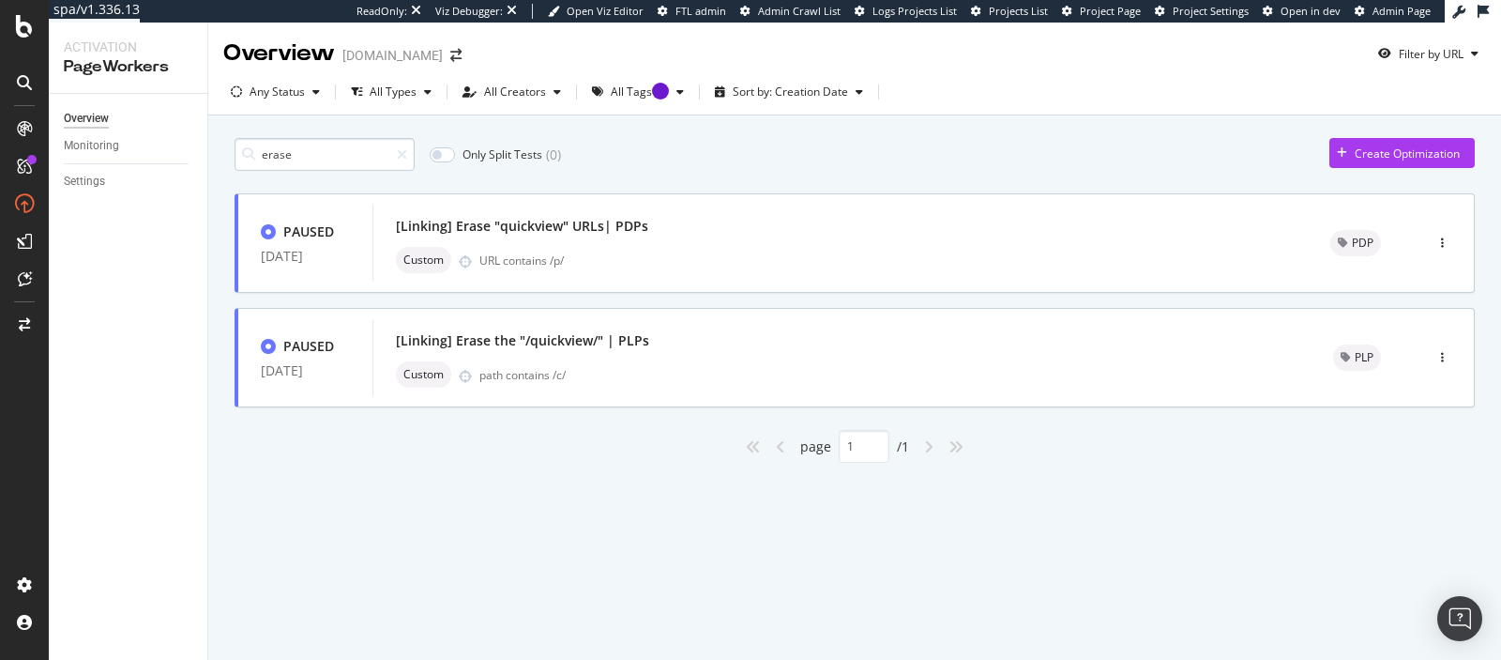
click at [317, 151] on input "erase" at bounding box center [325, 154] width 180 height 33
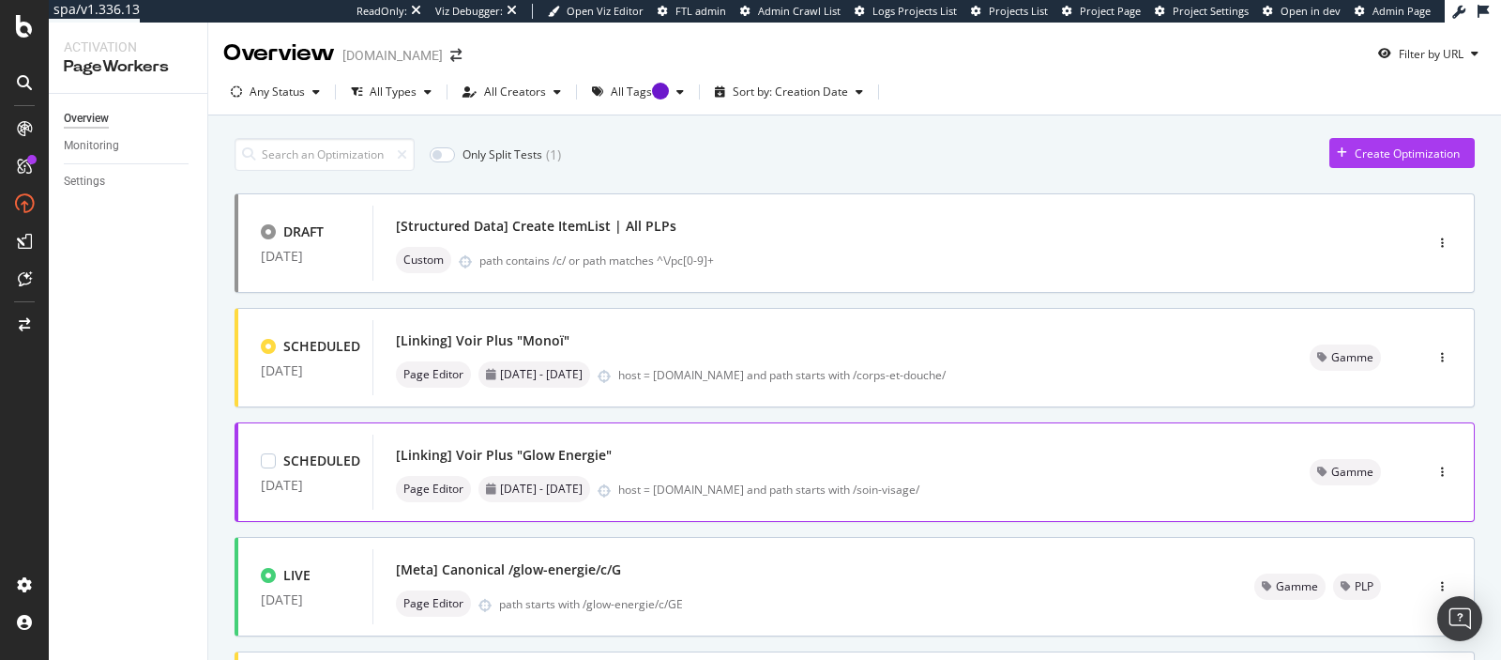
scroll to position [782, 0]
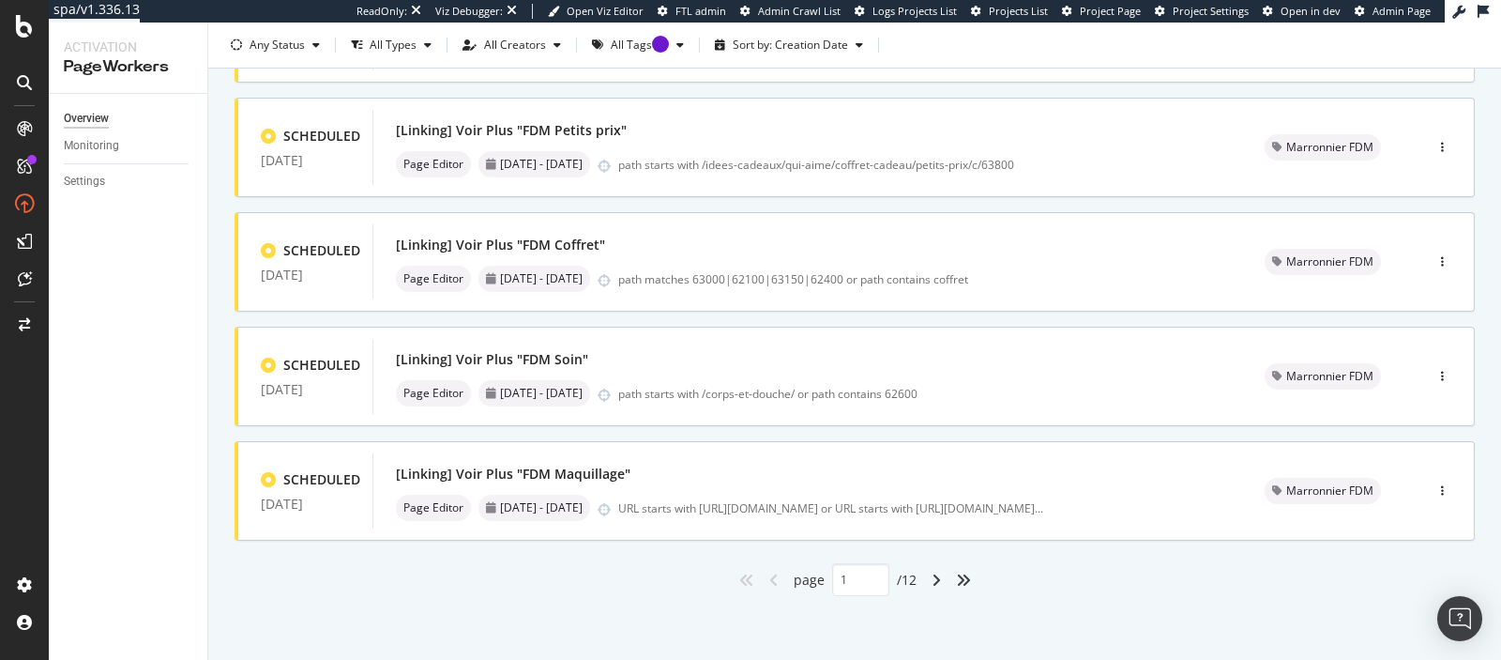
click at [943, 584] on div "angle-right" at bounding box center [936, 580] width 24 height 30
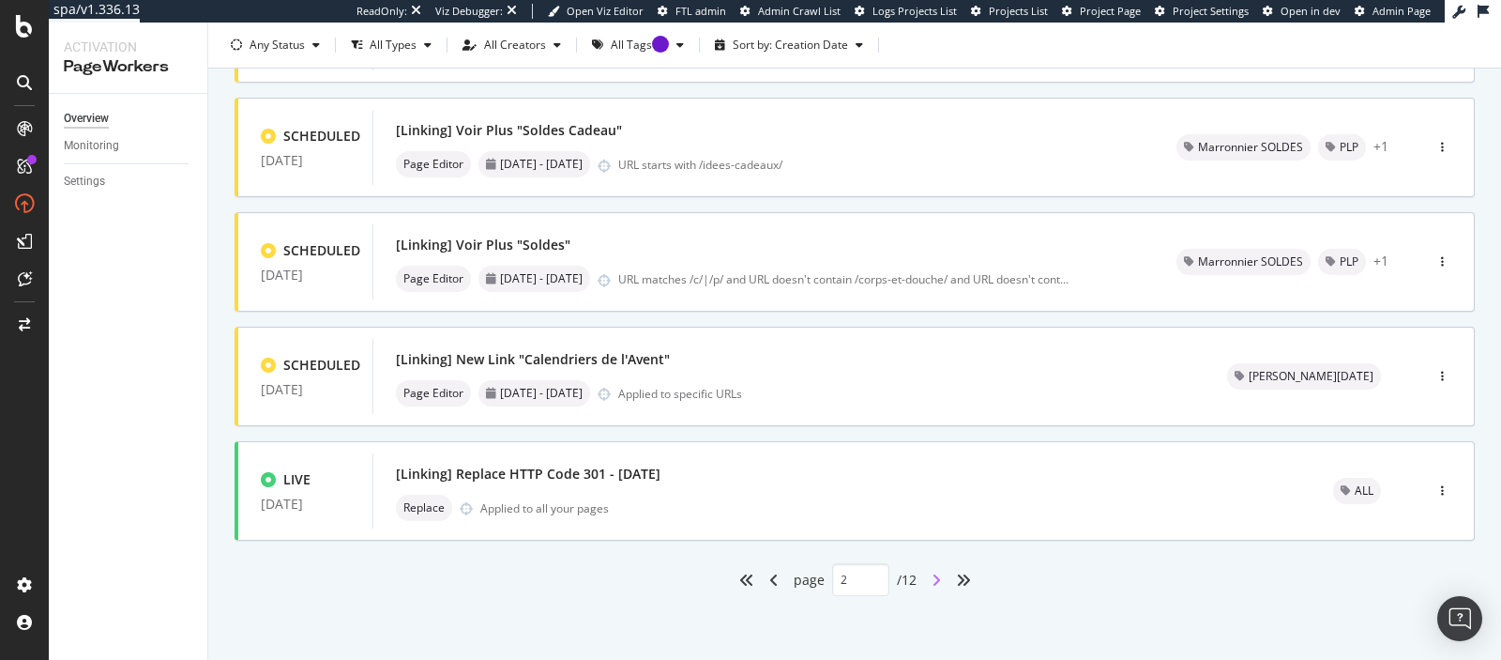
click at [938, 575] on icon "angle-right" at bounding box center [936, 579] width 9 height 15
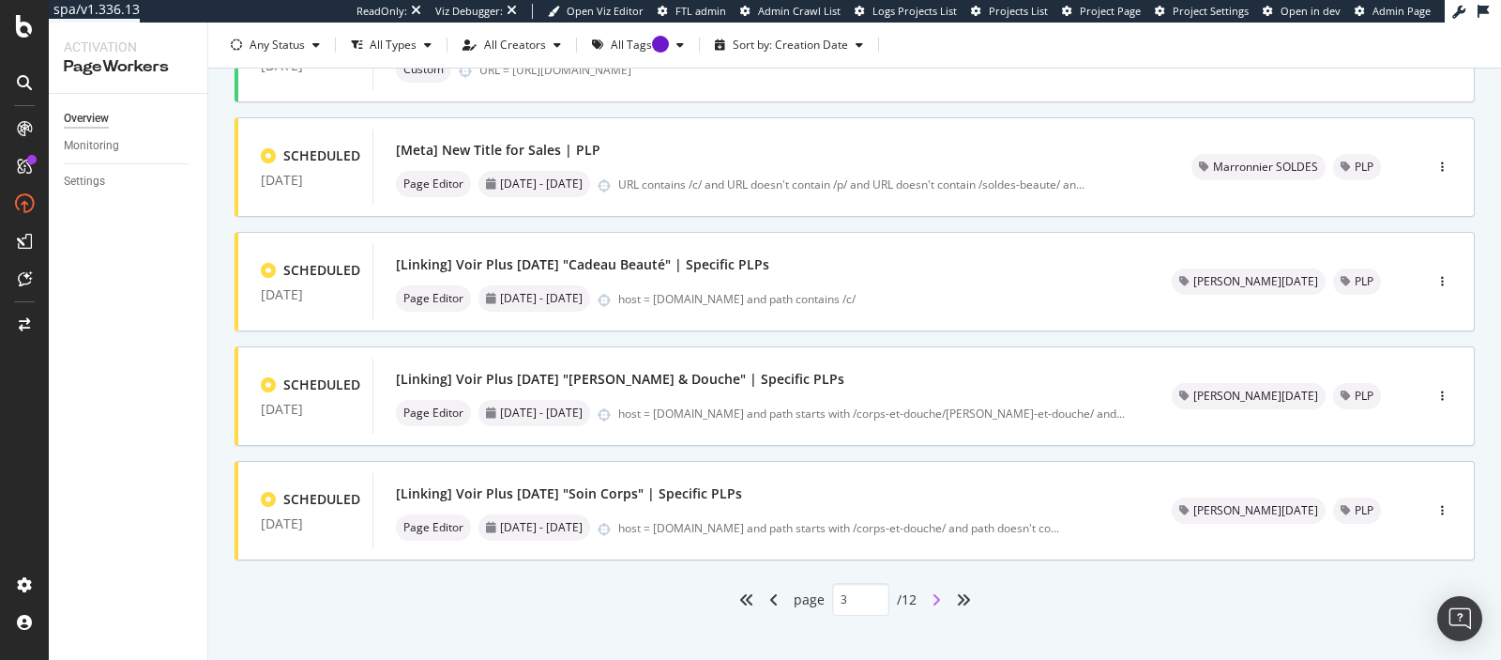
scroll to position [764, 0]
click at [939, 593] on icon "angle-right" at bounding box center [936, 598] width 9 height 15
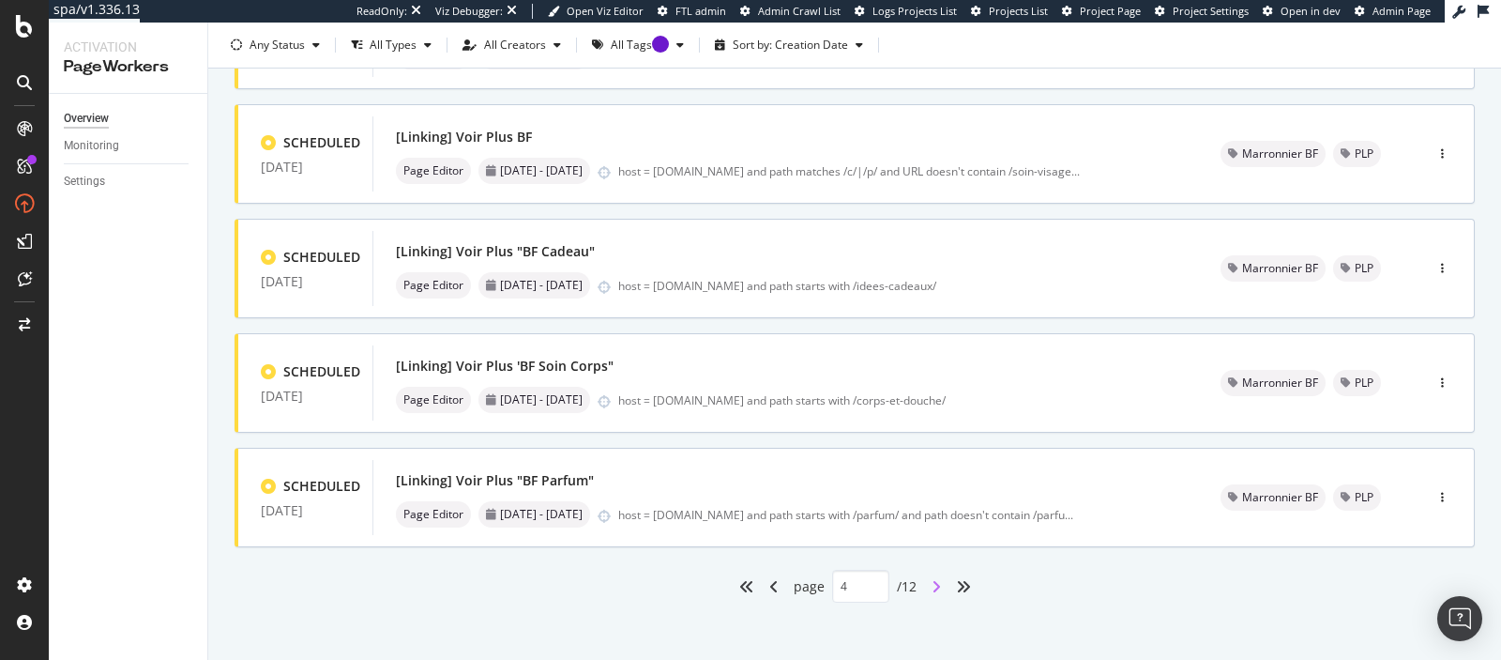
scroll to position [782, 0]
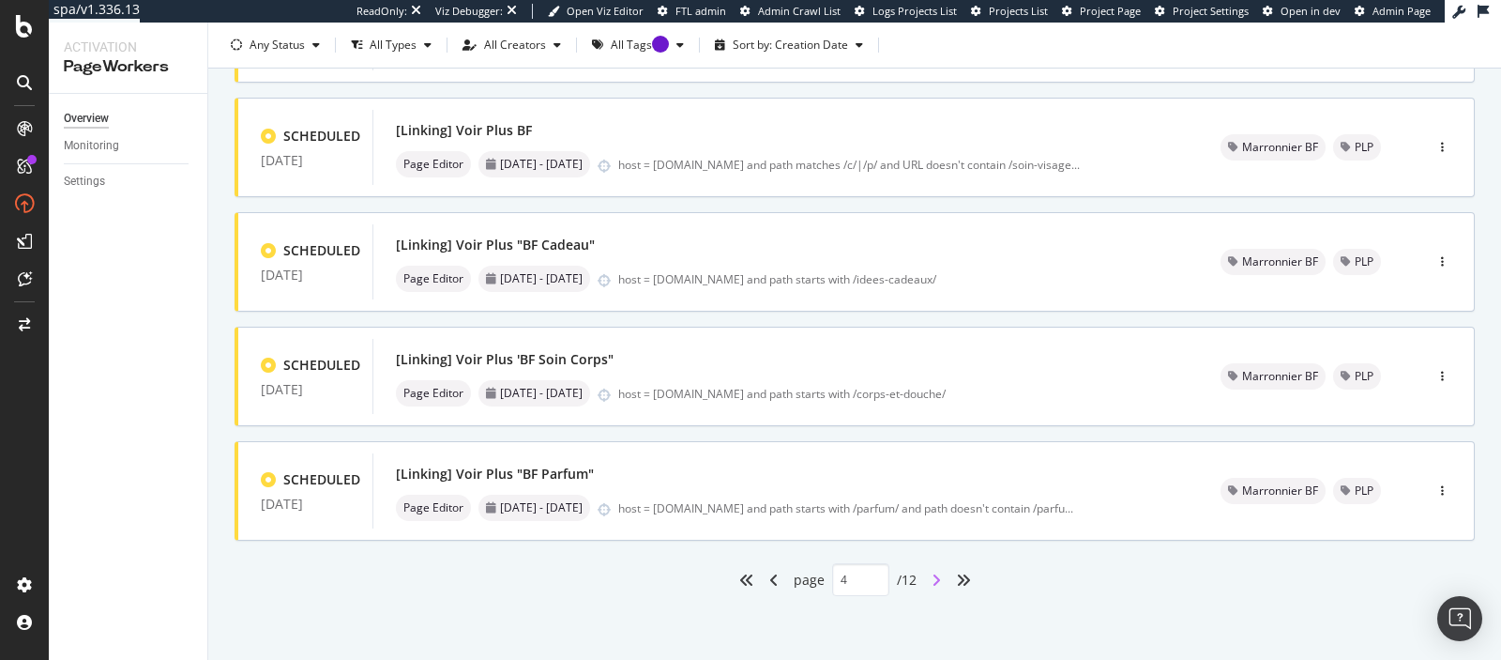
click at [938, 572] on icon "angle-right" at bounding box center [936, 579] width 9 height 15
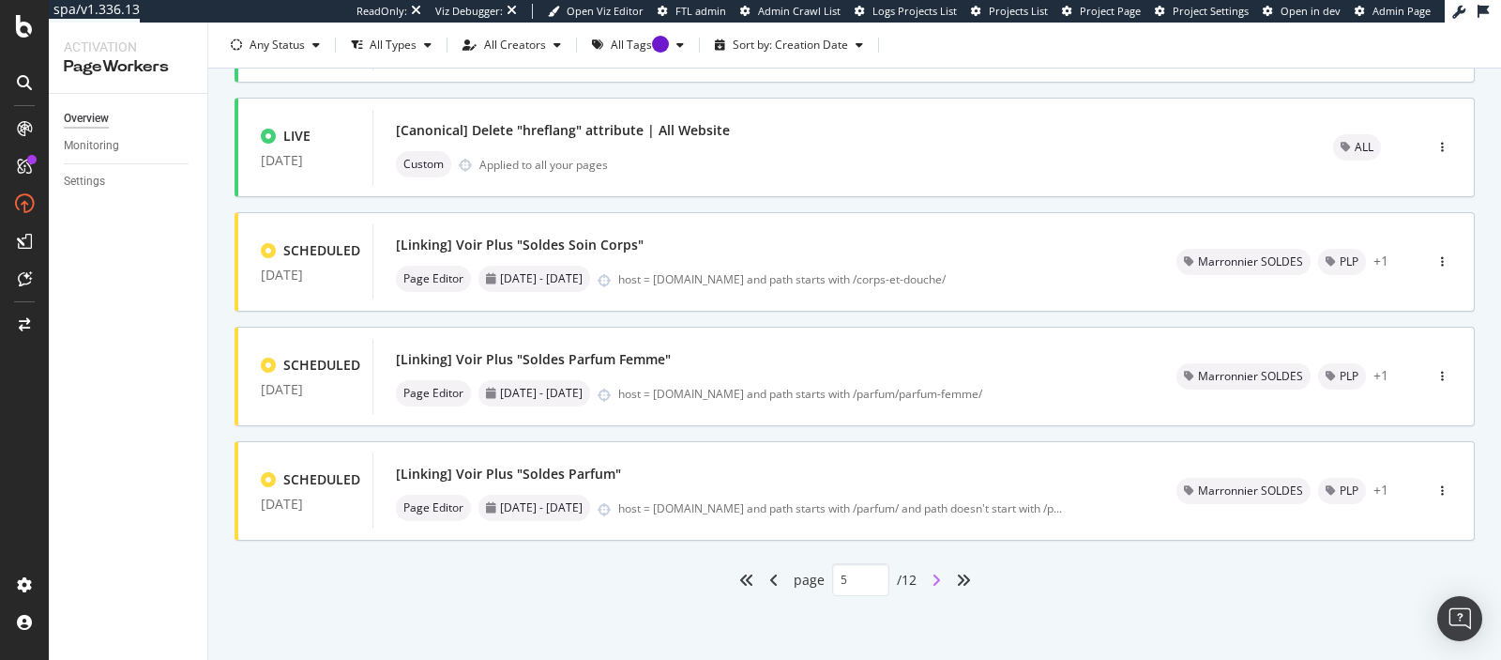
click at [938, 572] on icon "angle-right" at bounding box center [936, 579] width 9 height 15
type input "6"
